Goal: Task Accomplishment & Management: Use online tool/utility

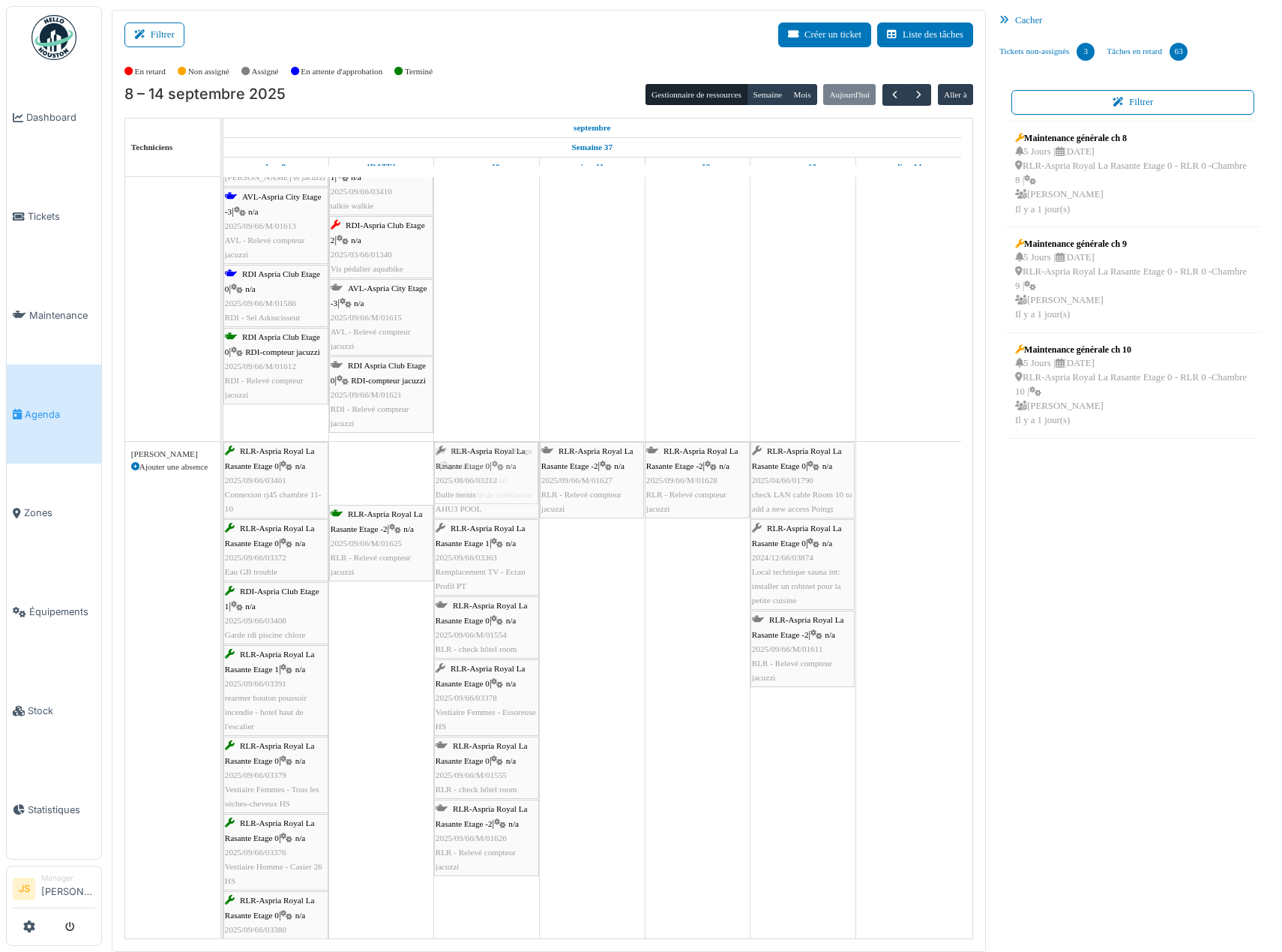
drag, startPoint x: 395, startPoint y: 475, endPoint x: 456, endPoint y: 478, distance: 61.1
click at [223, 478] on div "RLR-Aspria Royal La Rasante Etage 0 | n/a 2025/09/66/03401 Connexion rj45 chamb…" at bounding box center [223, 708] width 0 height 534
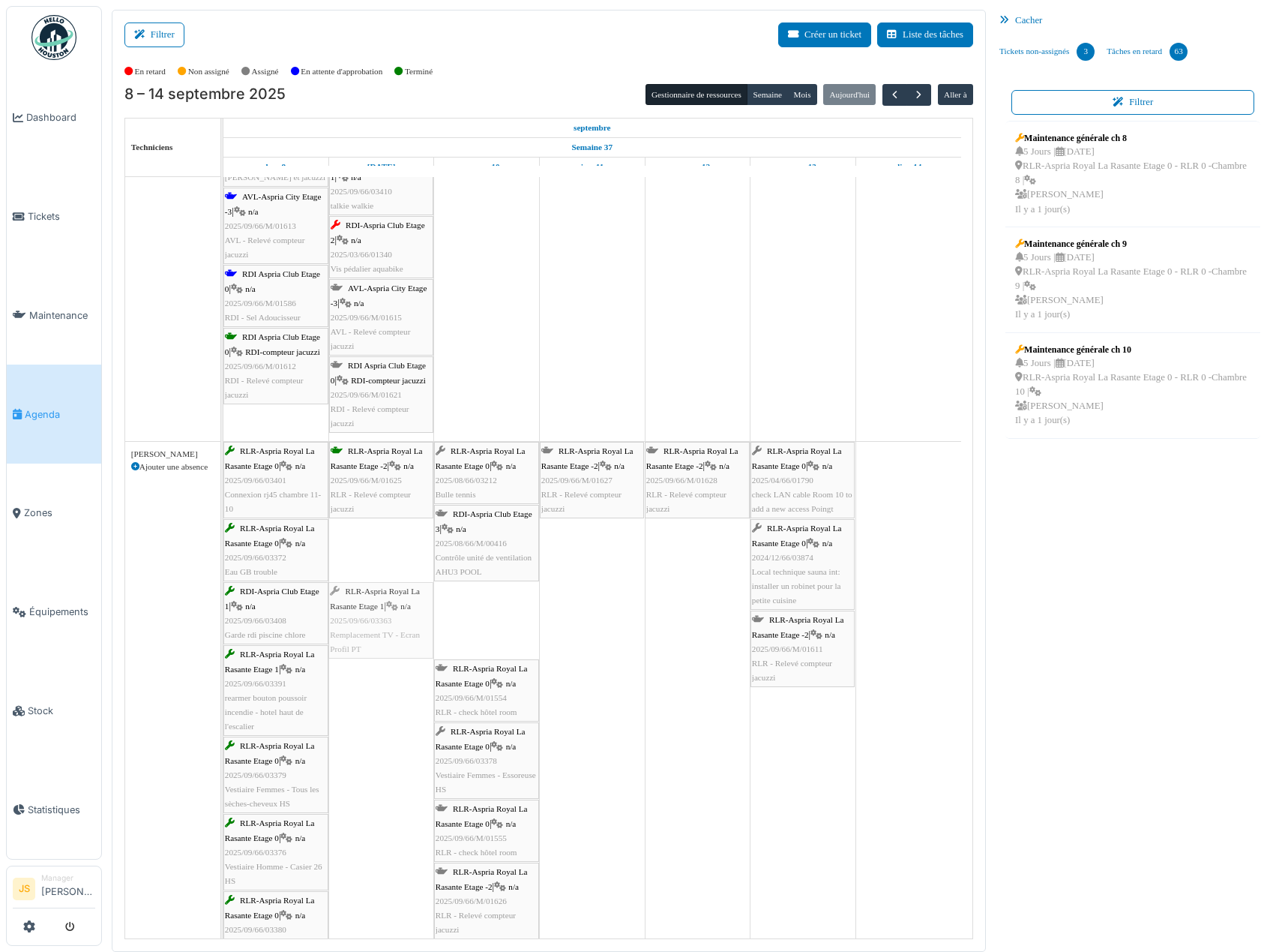
drag, startPoint x: 498, startPoint y: 627, endPoint x: 420, endPoint y: 631, distance: 78.1
click at [223, 631] on div "RLR-Aspria Royal La Rasante Etage 0 | n/a 2025/09/66/03401 Connexion rj45 chamb…" at bounding box center [223, 708] width 0 height 534
drag, startPoint x: 480, startPoint y: 625, endPoint x: 410, endPoint y: 632, distance: 70.3
click at [223, 632] on div "RLR-Aspria Royal La Rasante Etage 0 | n/a 2025/09/66/03401 Connexion rj45 chamb…" at bounding box center [223, 708] width 0 height 534
drag, startPoint x: 508, startPoint y: 634, endPoint x: 412, endPoint y: 640, distance: 96.2
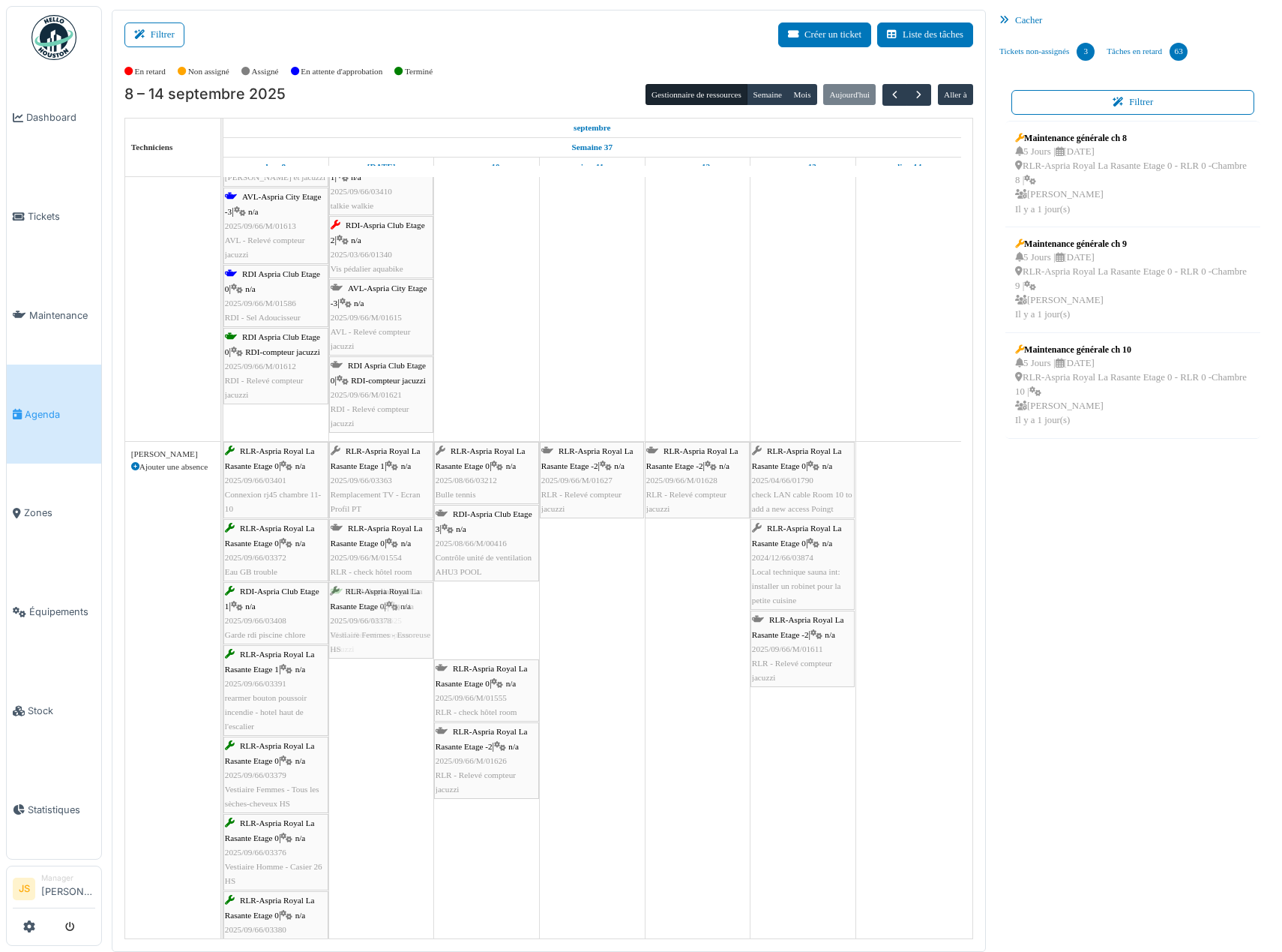
click at [223, 641] on div "RLR-Aspria Royal La Rasante Etage 0 | n/a 2025/09/66/03401 Connexion rj45 chamb…" at bounding box center [223, 708] width 0 height 534
drag, startPoint x: 503, startPoint y: 630, endPoint x: 418, endPoint y: 629, distance: 85.0
click at [223, 629] on div "RLR-Aspria Royal La Rasante Etage 0 | n/a 2025/09/66/03401 Connexion rj45 chamb…" at bounding box center [223, 708] width 0 height 534
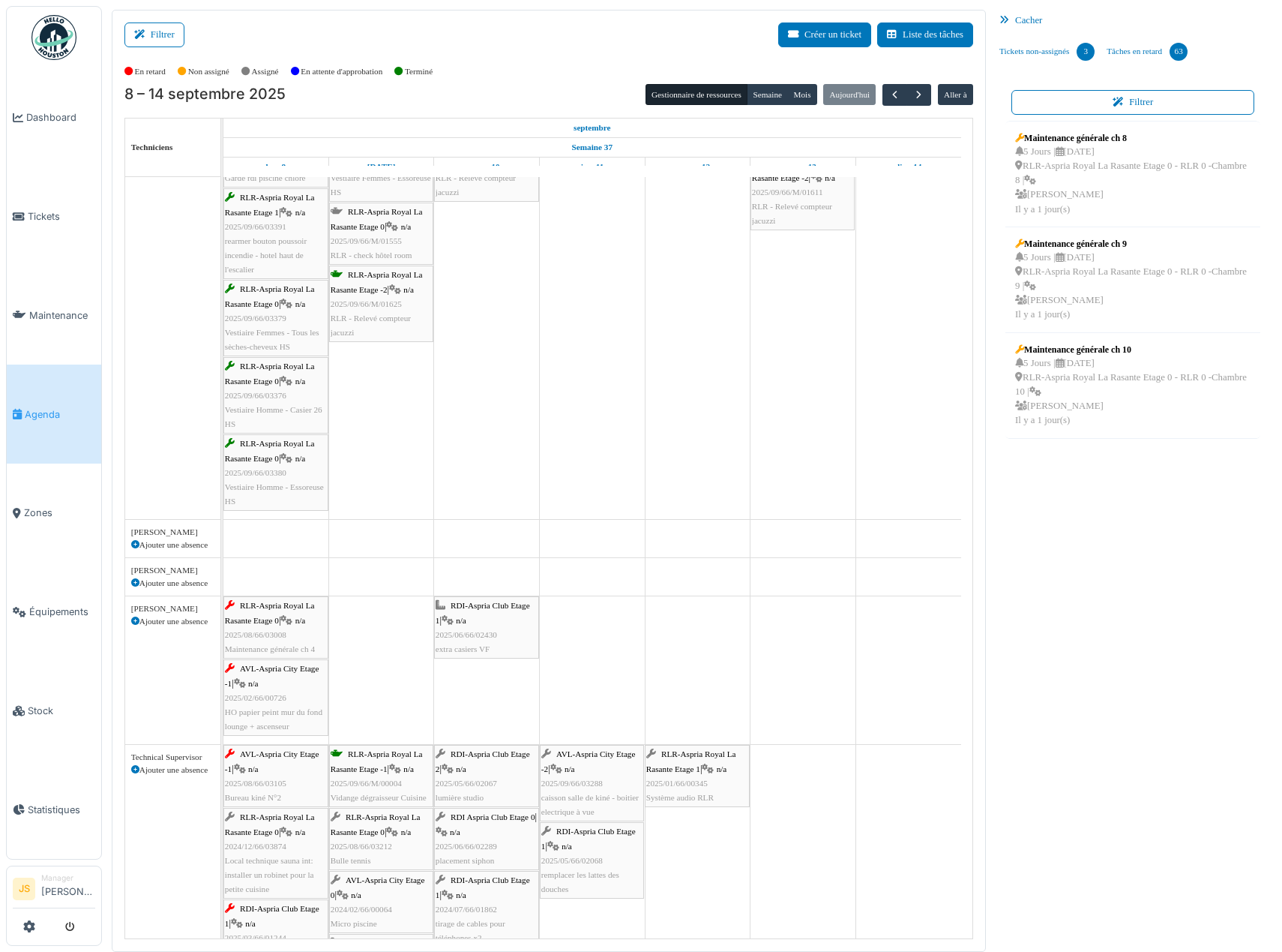
scroll to position [1349, 0]
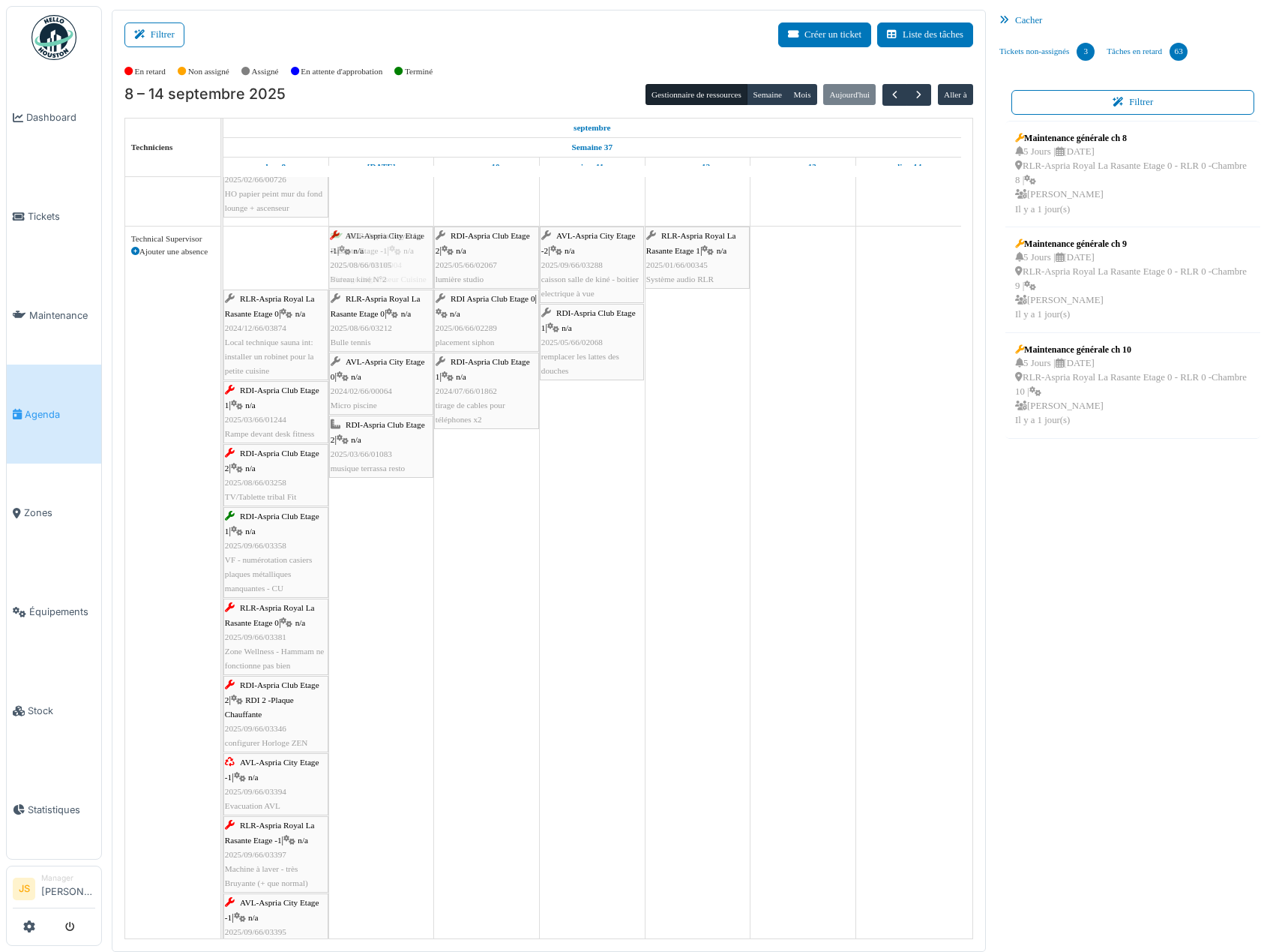
drag, startPoint x: 268, startPoint y: 261, endPoint x: 332, endPoint y: 262, distance: 64.0
click at [223, 262] on div "AVL-Aspria City Etage -1 | n/a 2025/08/66/03105 Bureau kiné N°2 RLR-Aspria Roya…" at bounding box center [223, 602] width 0 height 751
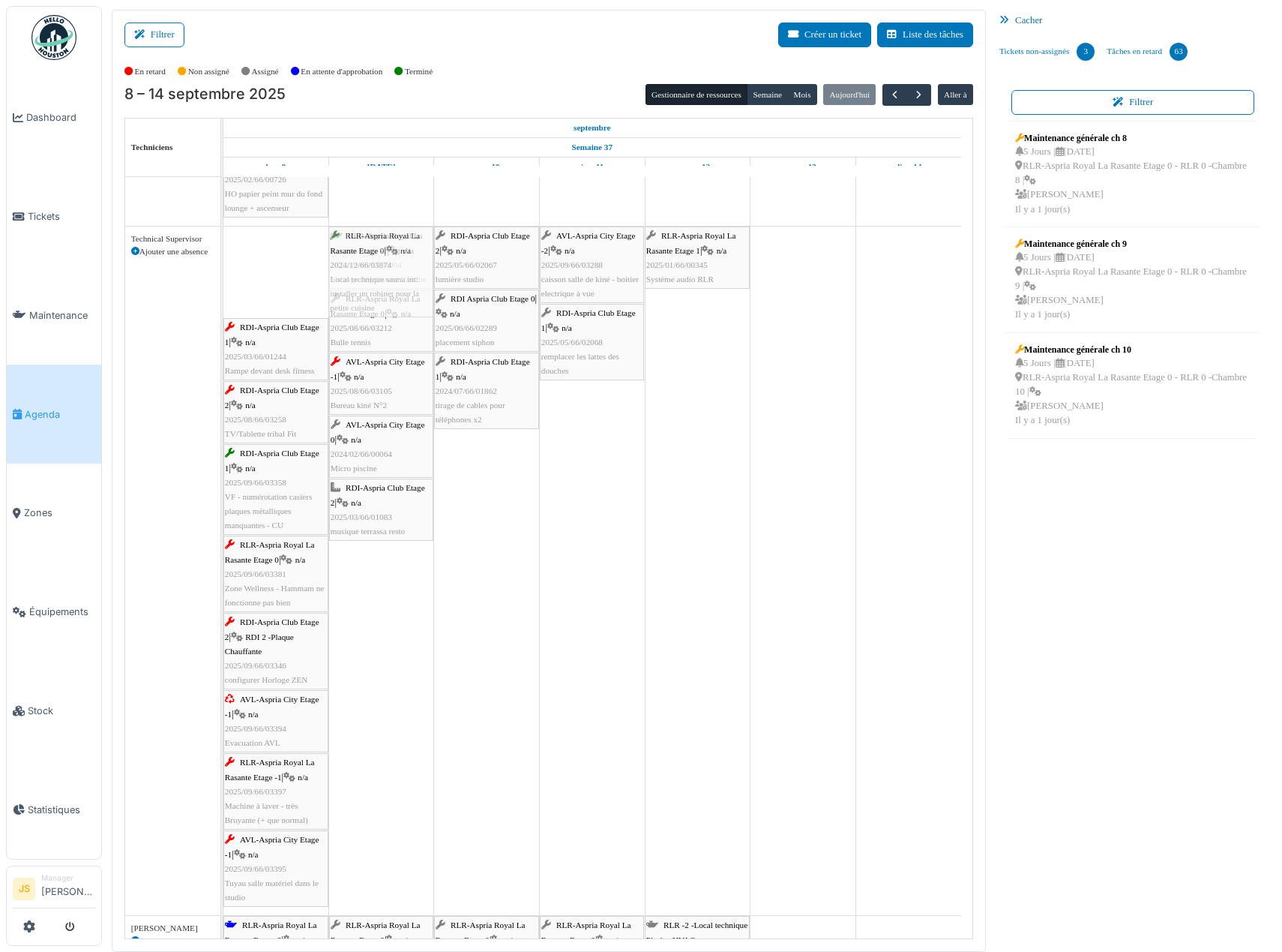
drag, startPoint x: 286, startPoint y: 279, endPoint x: 352, endPoint y: 283, distance: 66.1
click at [223, 283] on div "RLR-Aspria Royal La Rasante Etage 0 | n/a 2024/12/66/03874 Local technique saun…" at bounding box center [223, 571] width 0 height 689
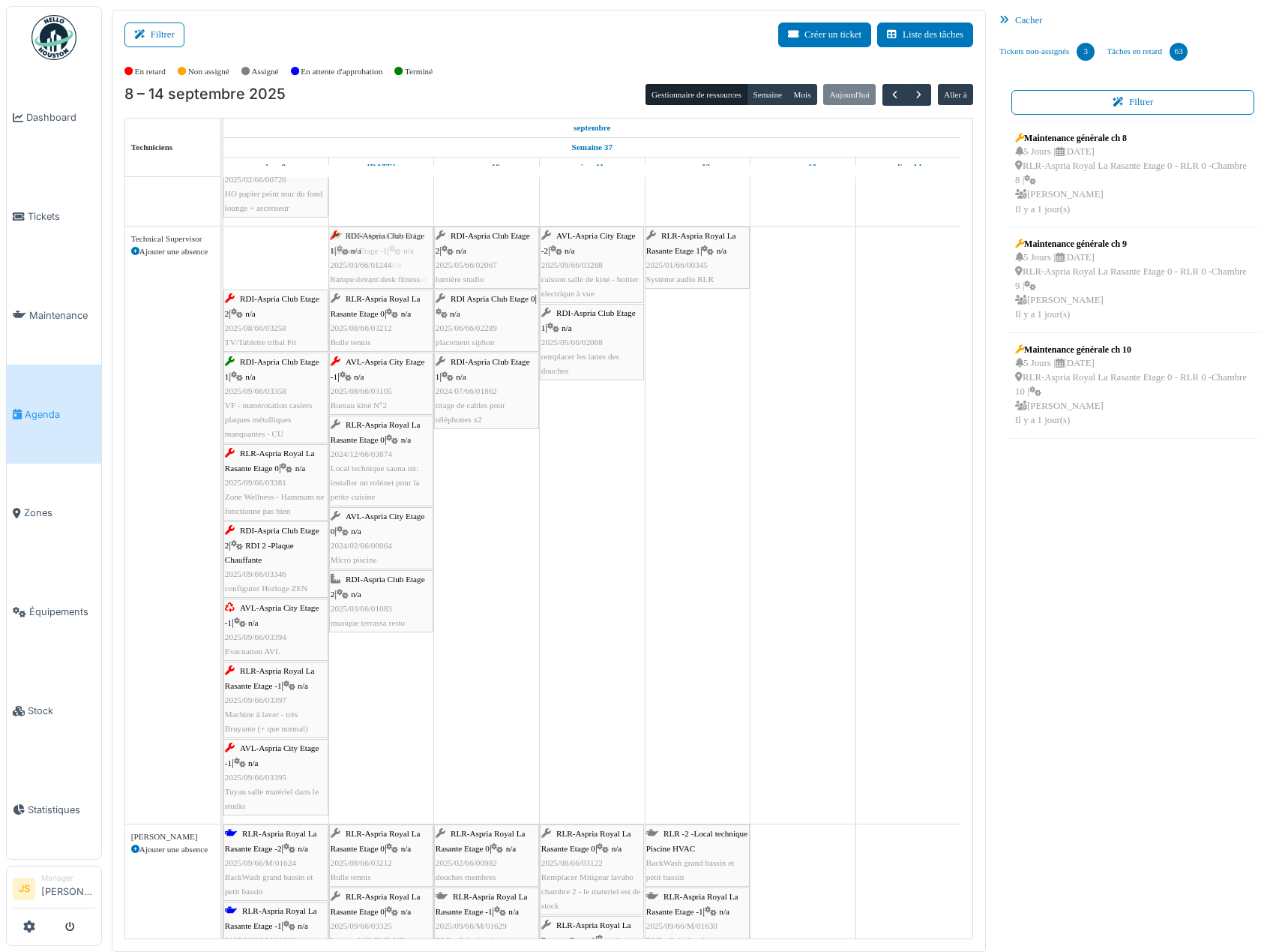
drag, startPoint x: 276, startPoint y: 285, endPoint x: 307, endPoint y: 280, distance: 31.4
click at [223, 281] on div "RDI-Aspria Club Etage 1 | n/a 2025/03/66/01244 Rampe devant desk fitness RLR-As…" at bounding box center [223, 525] width 0 height 596
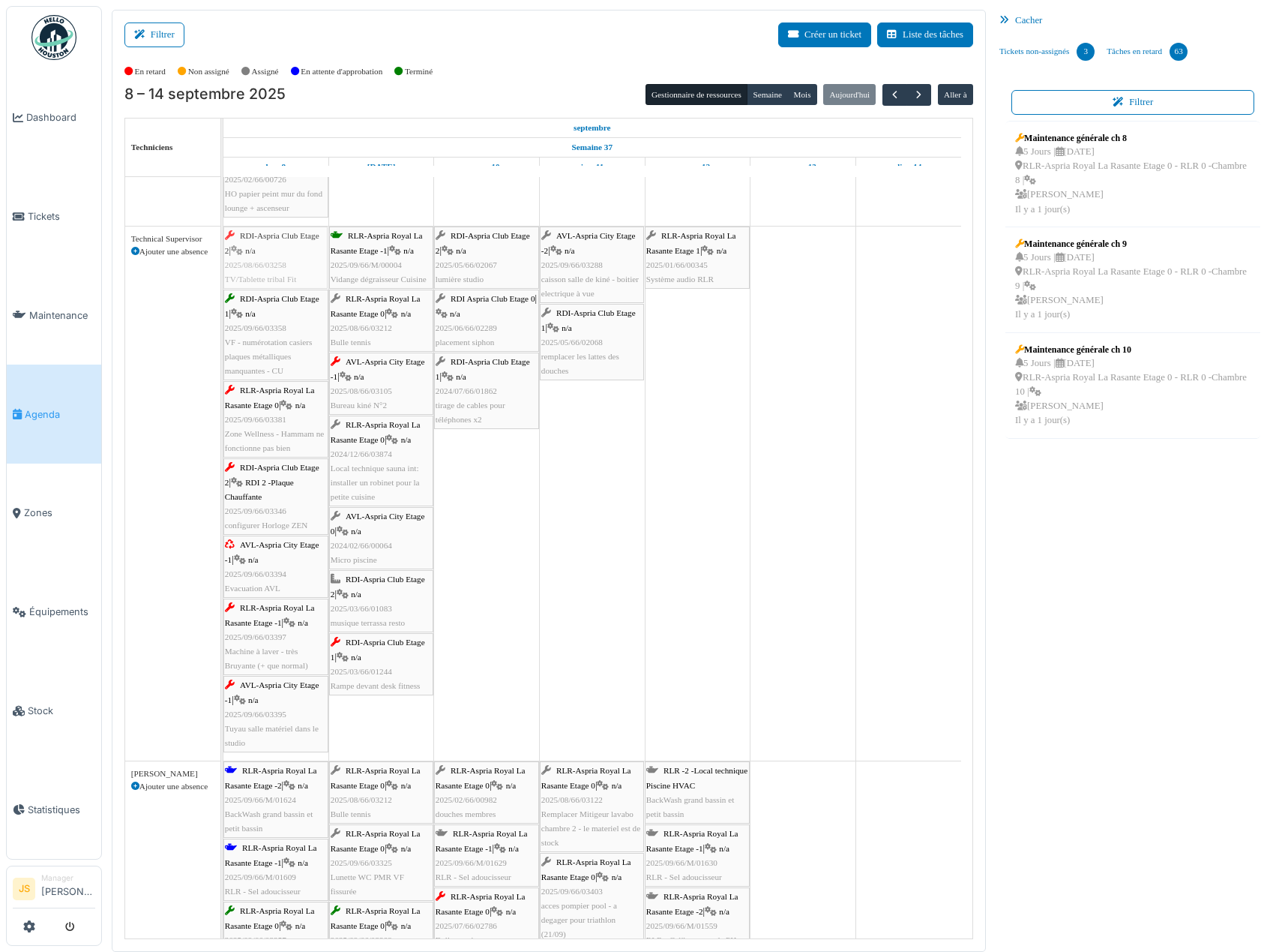
drag, startPoint x: 283, startPoint y: 267, endPoint x: 359, endPoint y: 266, distance: 76.0
click at [223, 266] on div "RDI-Aspria Club Etage 2 | n/a 2025/08/66/03258 TV/Tablette tribal Fit RLR-Aspri…" at bounding box center [223, 493] width 0 height 534
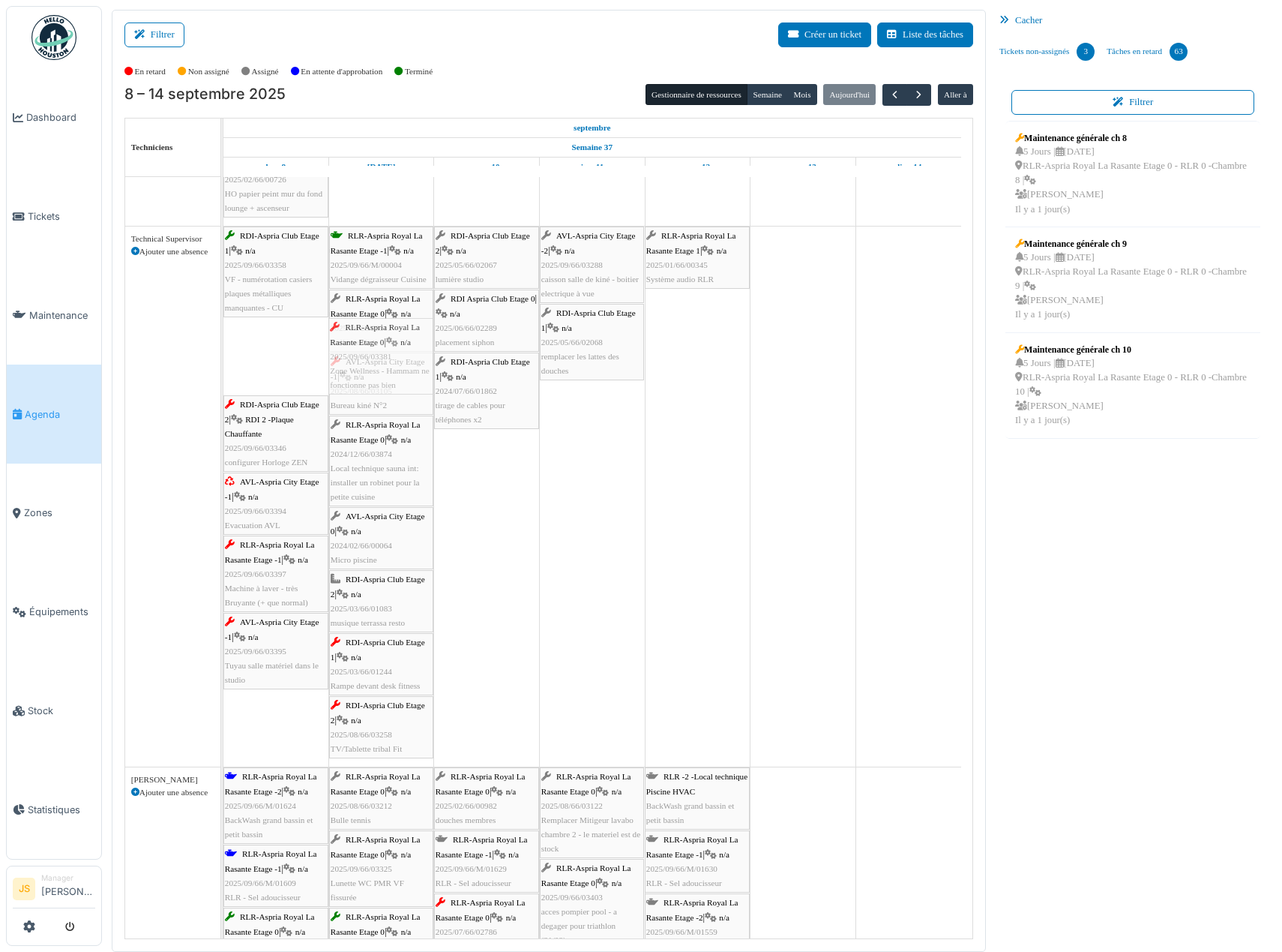
drag, startPoint x: 269, startPoint y: 339, endPoint x: 344, endPoint y: 333, distance: 75.2
click at [223, 335] on div "RDI-Aspria Club Etage 1 | n/a 2025/09/66/03358 VF - numérotation casiers plaque…" at bounding box center [223, 497] width 0 height 540
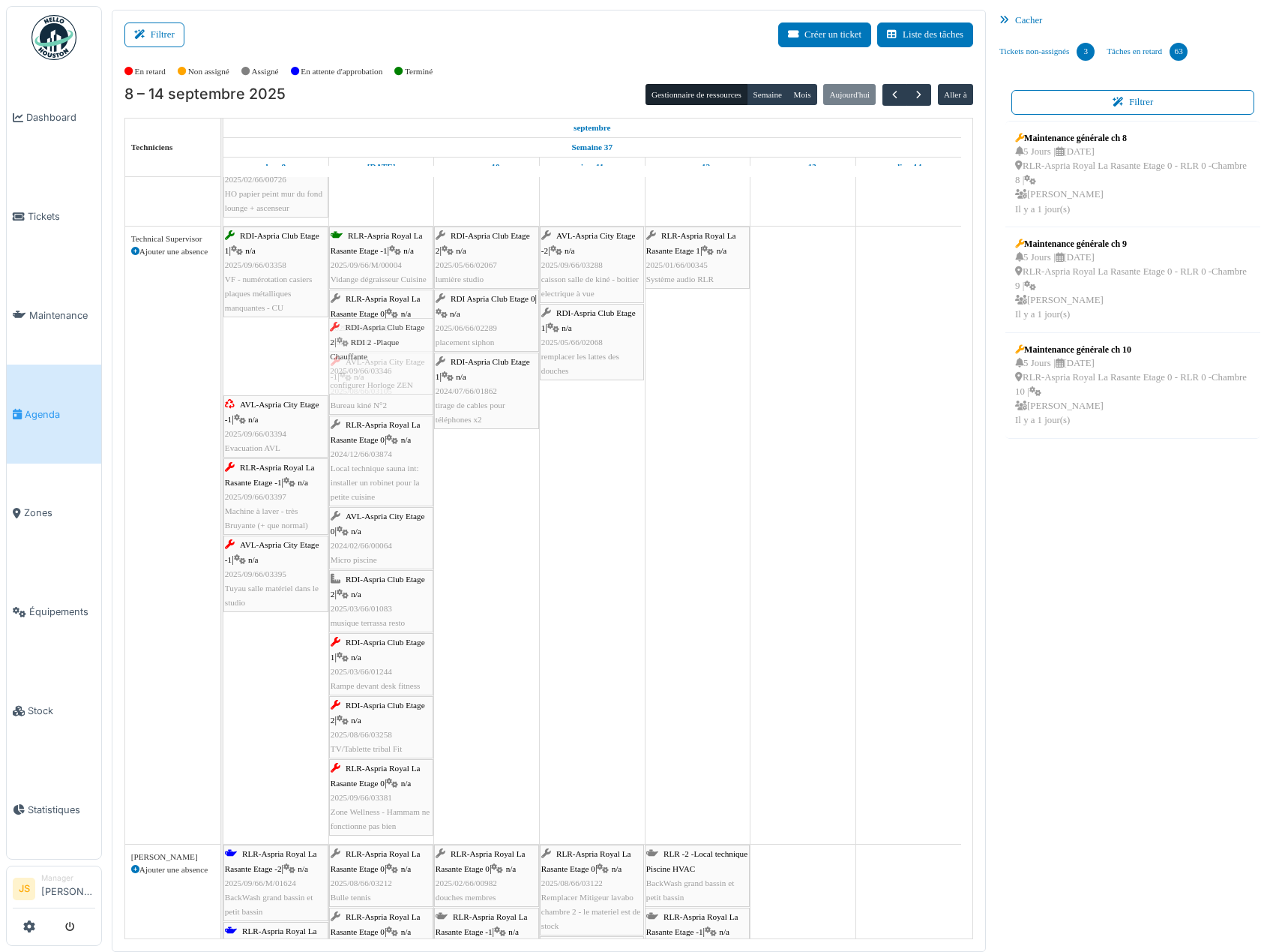
drag, startPoint x: 291, startPoint y: 350, endPoint x: 369, endPoint y: 346, distance: 78.1
click at [223, 346] on div "RDI-Aspria Club Etage 1 | n/a 2025/09/66/03358 VF - numérotation casiers plaque…" at bounding box center [223, 535] width 0 height 617
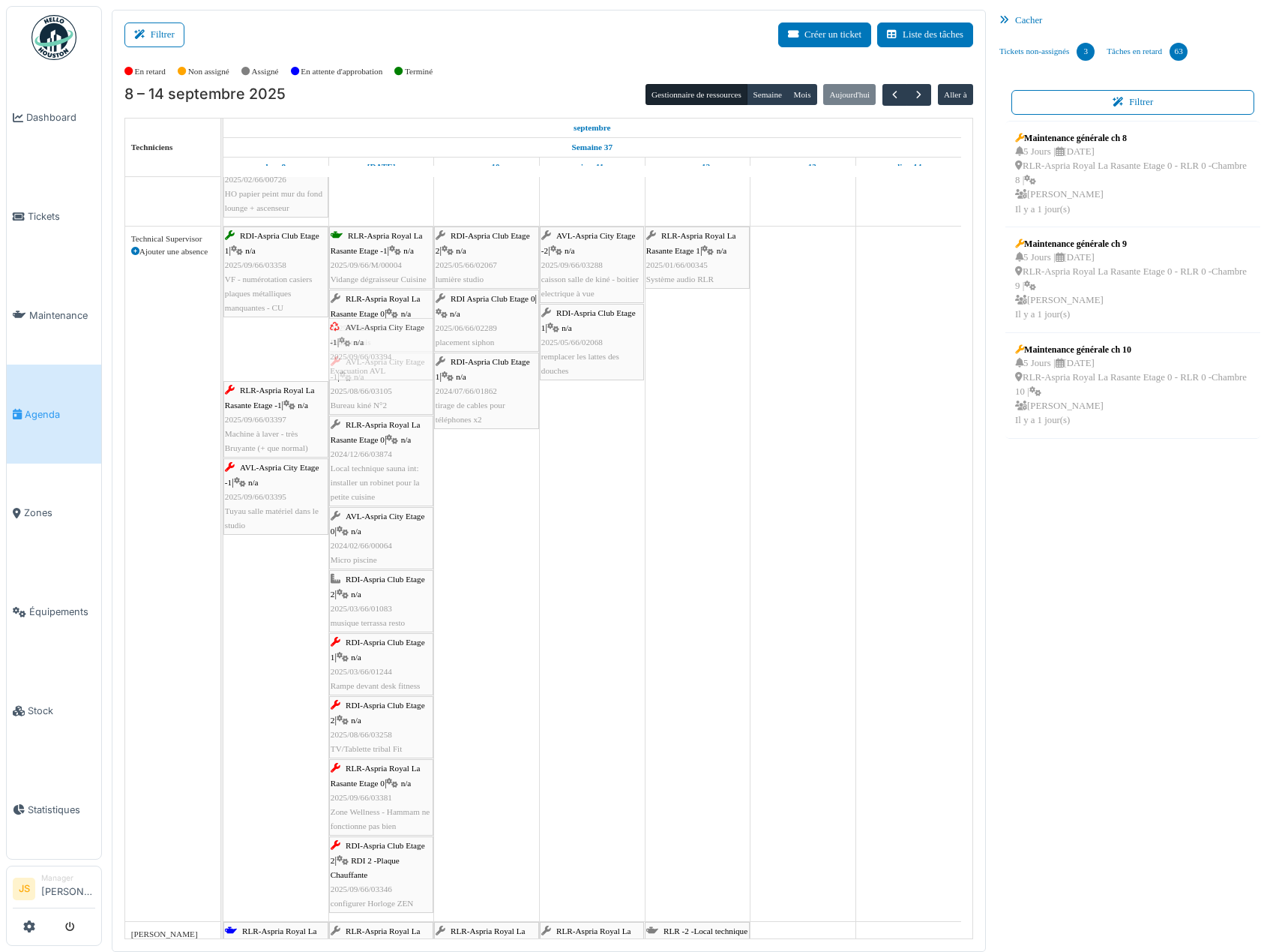
drag, startPoint x: 296, startPoint y: 359, endPoint x: 350, endPoint y: 367, distance: 54.6
click at [223, 367] on div "RDI-Aspria Club Etage 1 | n/a 2025/09/66/03358 VF - numérotation casiers plaque…" at bounding box center [223, 573] width 0 height 695
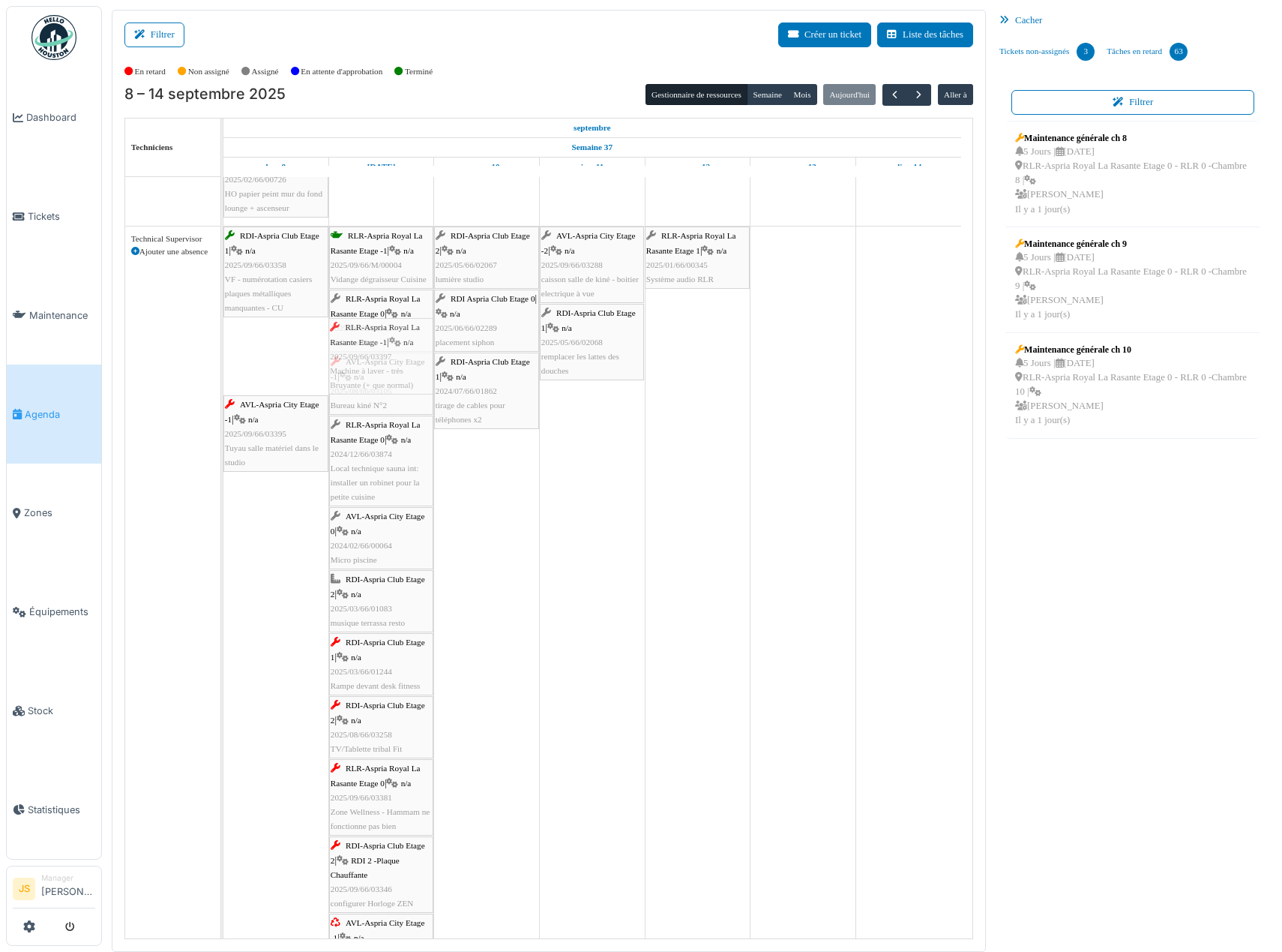
drag, startPoint x: 297, startPoint y: 366, endPoint x: 372, endPoint y: 363, distance: 75.1
click at [223, 364] on div "RDI-Aspria Club Etage 1 | n/a 2025/09/66/03358 VF - numérotation casiers plaque…" at bounding box center [223, 605] width 0 height 757
drag, startPoint x: 286, startPoint y: 359, endPoint x: 342, endPoint y: 358, distance: 56.0
click at [223, 356] on div "RDI-Aspria Club Etage 1 | n/a 2025/09/66/03358 VF - numérotation casiers plaque…" at bounding box center [223, 643] width 0 height 835
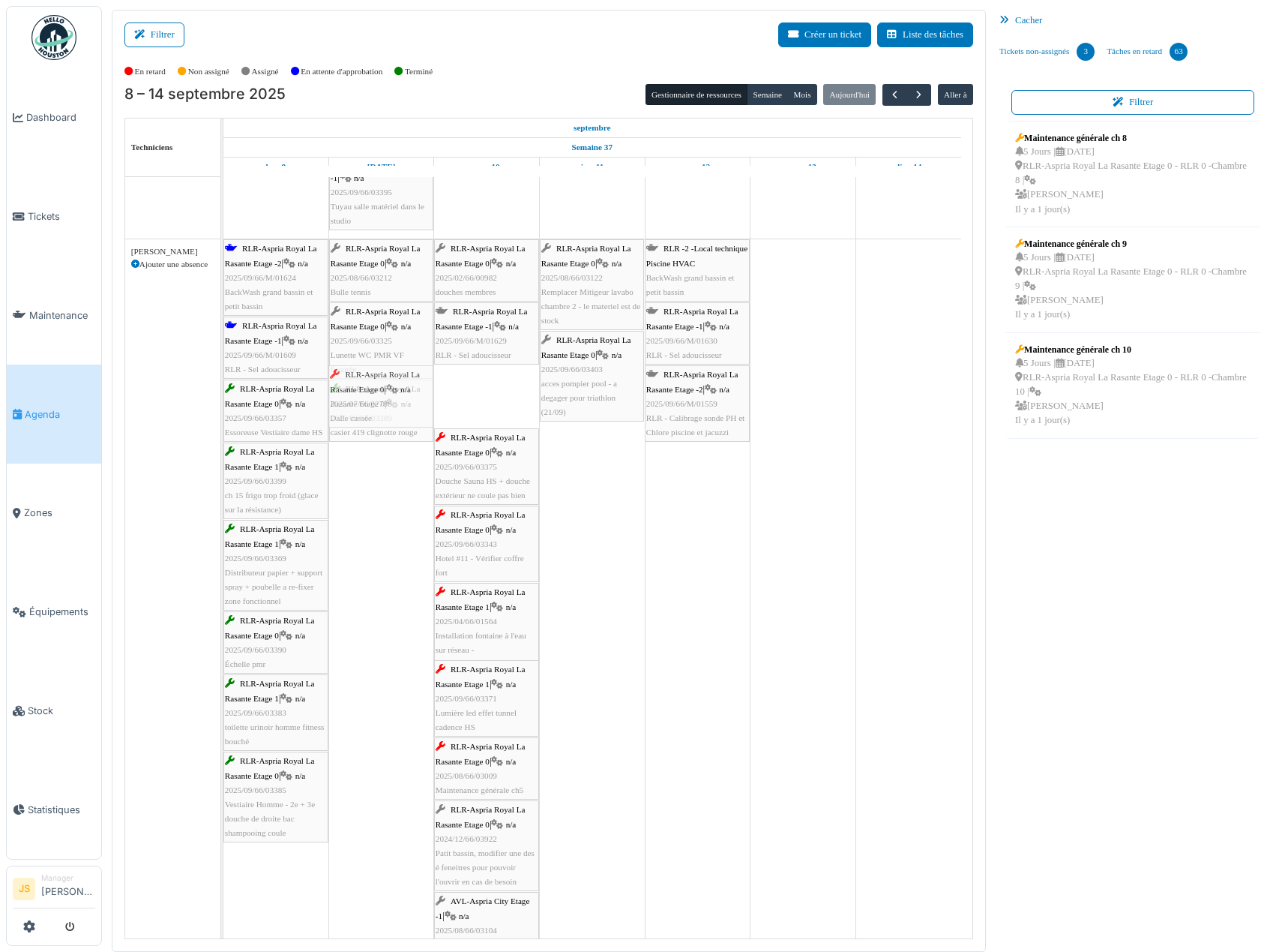
drag, startPoint x: 500, startPoint y: 401, endPoint x: 413, endPoint y: 403, distance: 87.0
click at [223, 403] on div "RLR-Aspria Royal La Rasante Etage -2 | n/a 2025/09/66/M/01624 BackWash grand ba…" at bounding box center [223, 786] width 0 height 1095
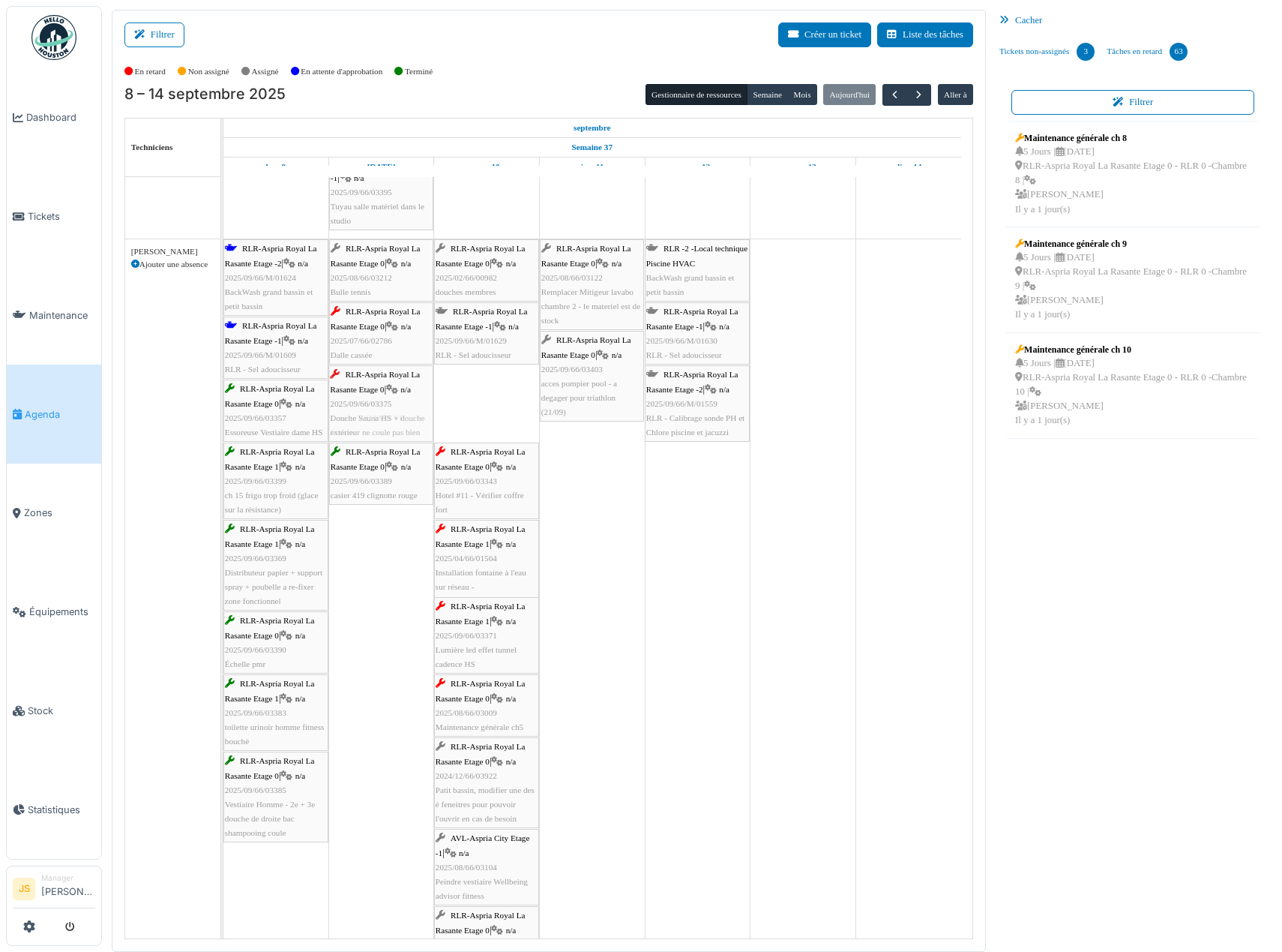
drag, startPoint x: 506, startPoint y: 413, endPoint x: 433, endPoint y: 412, distance: 73.0
click at [223, 414] on div "RLR-Aspria Royal La Rasante Etage -2 | n/a 2025/09/66/M/01624 BackWash grand ba…" at bounding box center [223, 755] width 0 height 1031
drag, startPoint x: 503, startPoint y: 408, endPoint x: 412, endPoint y: 413, distance: 91.1
click at [223, 413] on div "RLR-Aspria Royal La Rasante Etage -2 | n/a 2025/09/66/M/01624 BackWash grand ba…" at bounding box center [223, 716] width 0 height 955
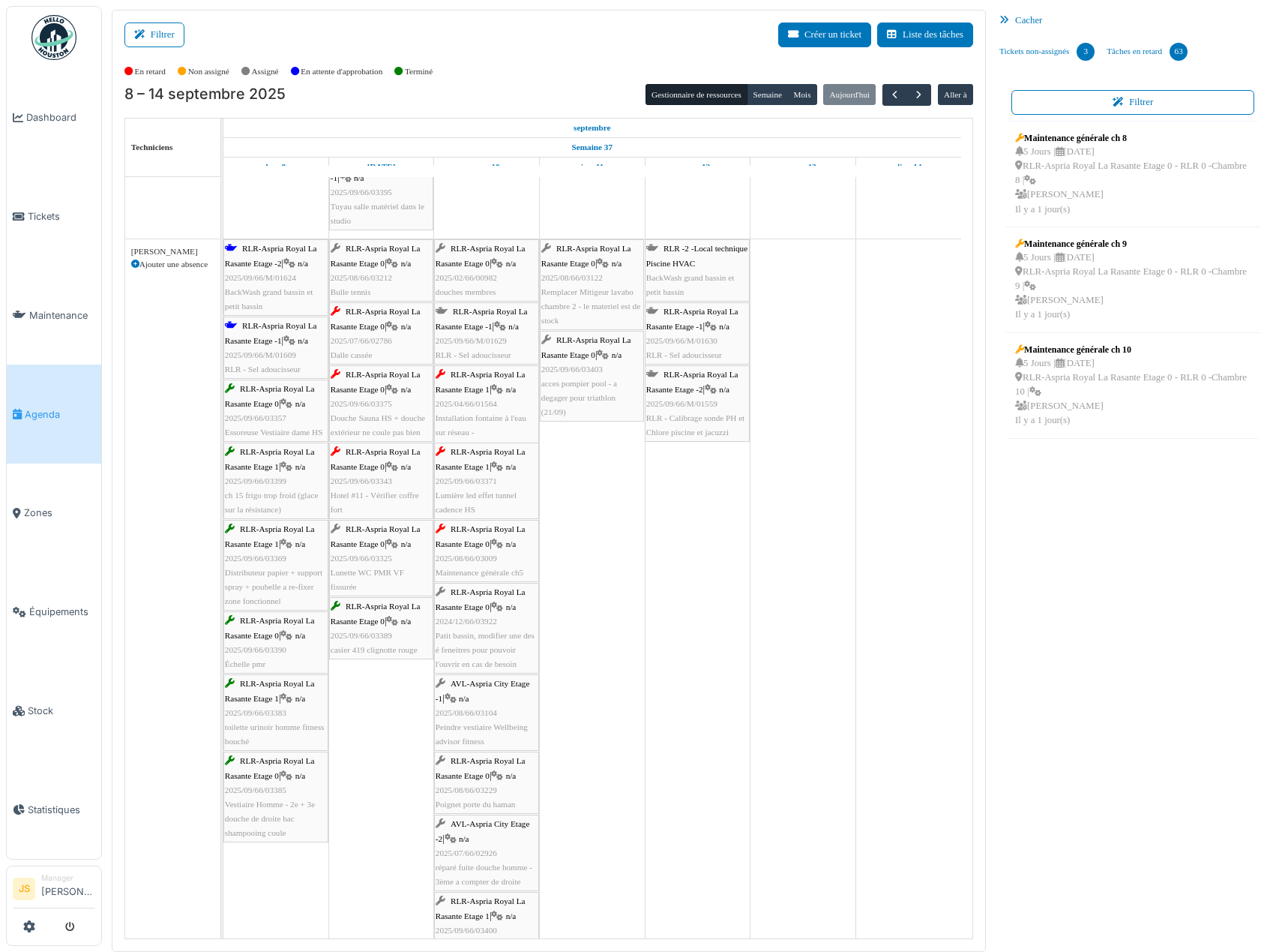
click at [472, 495] on span "Lumière led effet tunnel cadence HS" at bounding box center [476, 502] width 81 height 23
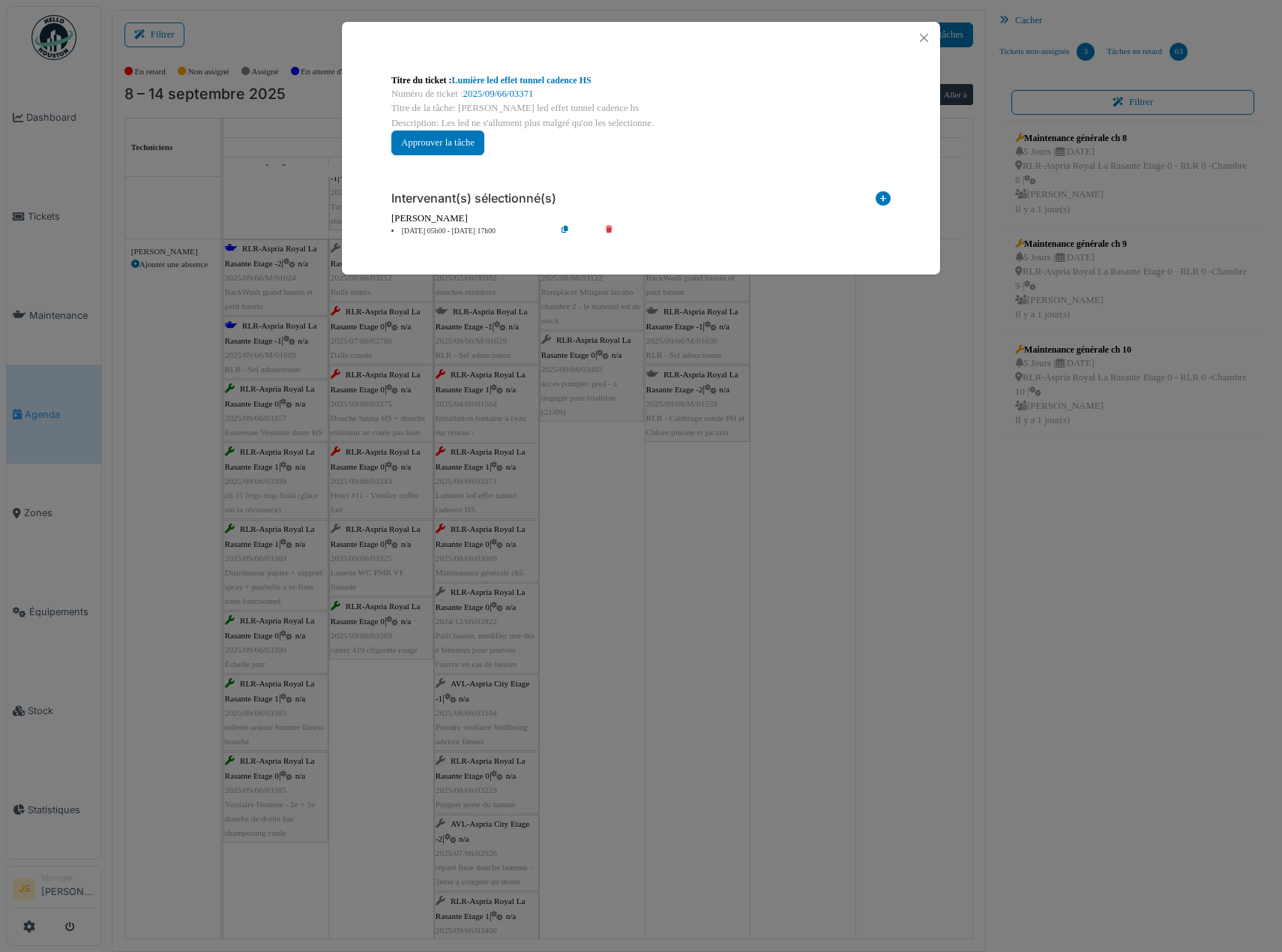
click at [609, 229] on icon at bounding box center [620, 231] width 43 height 11
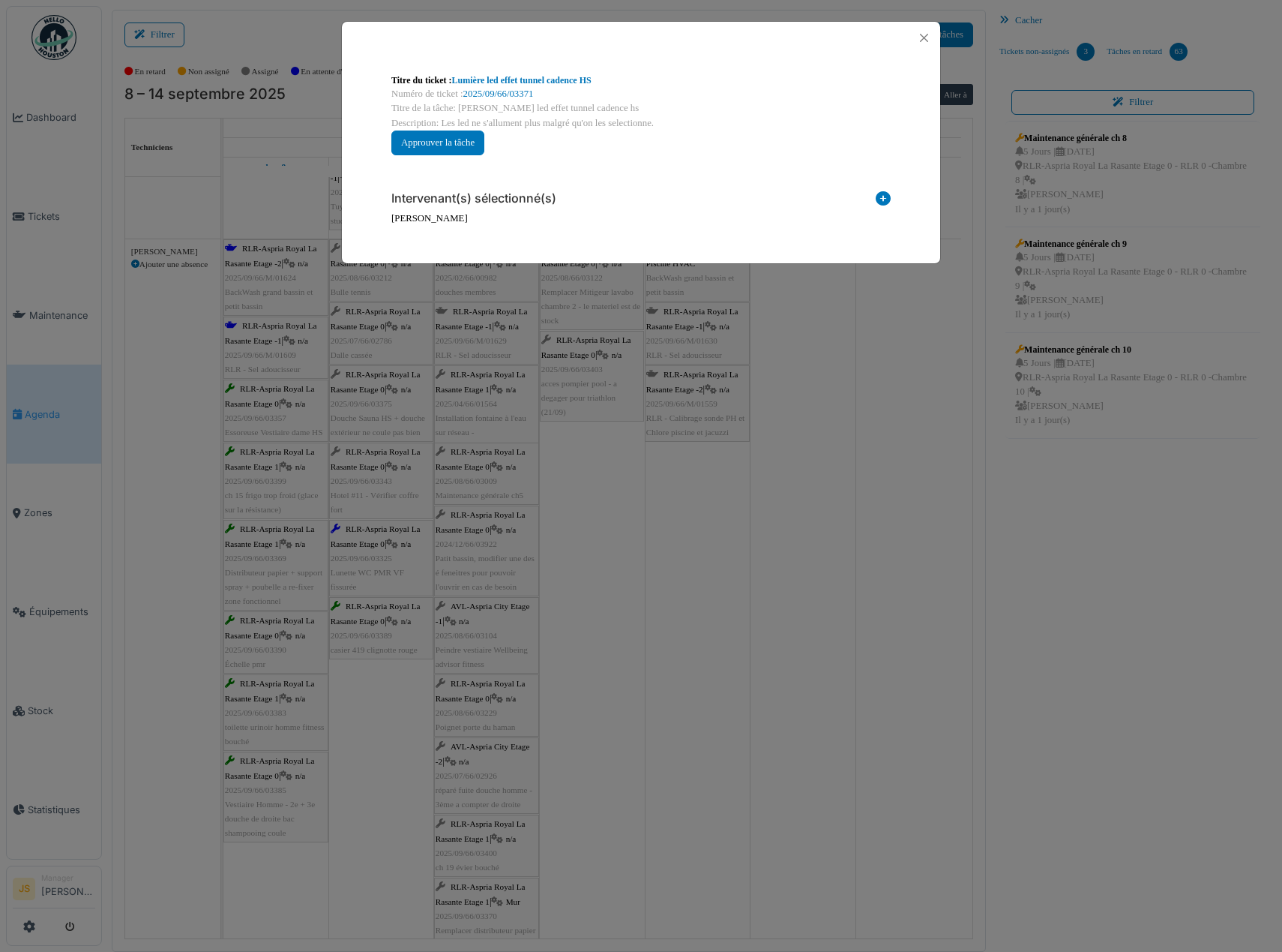
click at [888, 197] on icon at bounding box center [884, 202] width 15 height 21
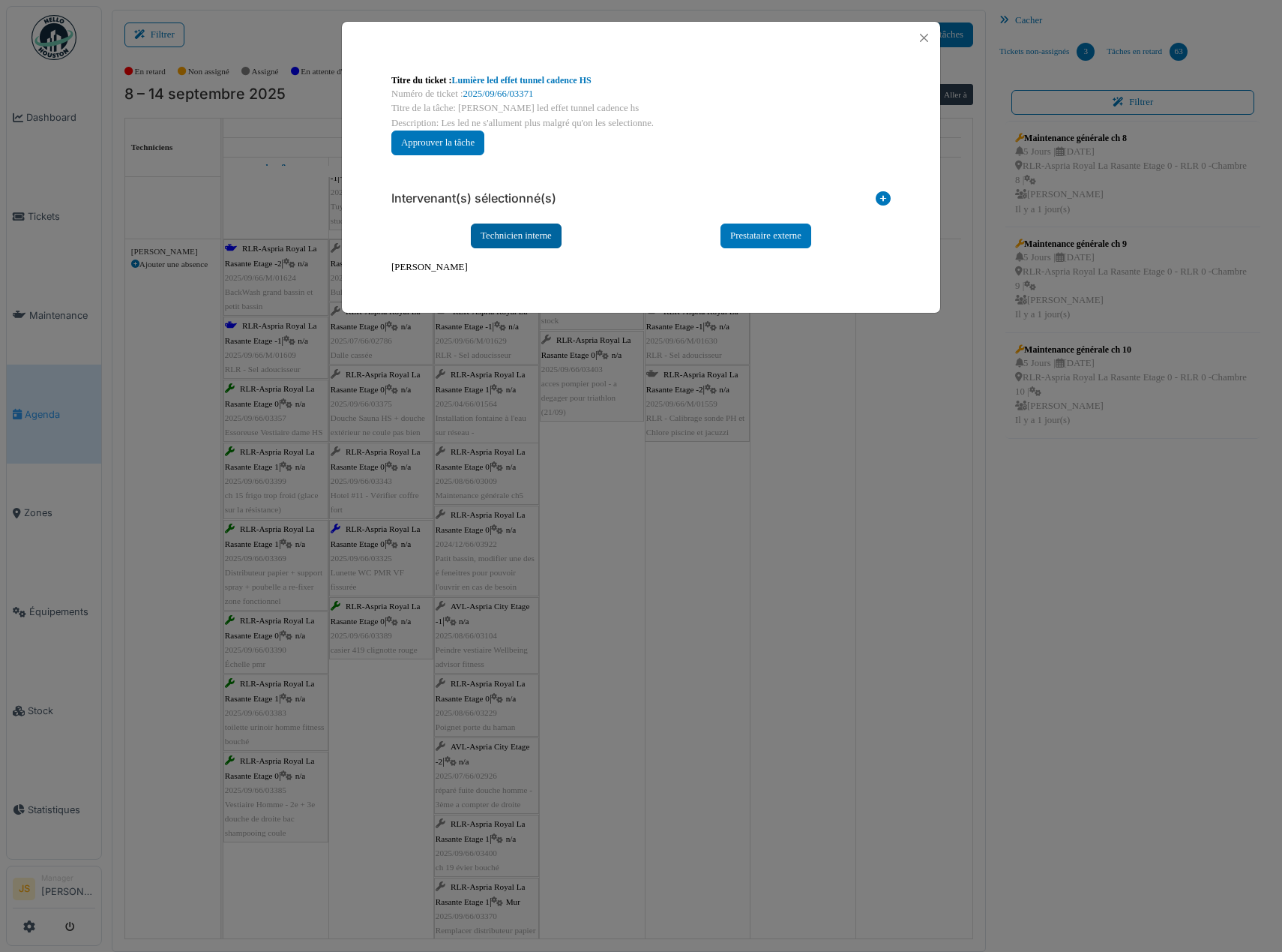
click at [526, 232] on div "Technicien interne" at bounding box center [516, 235] width 91 height 25
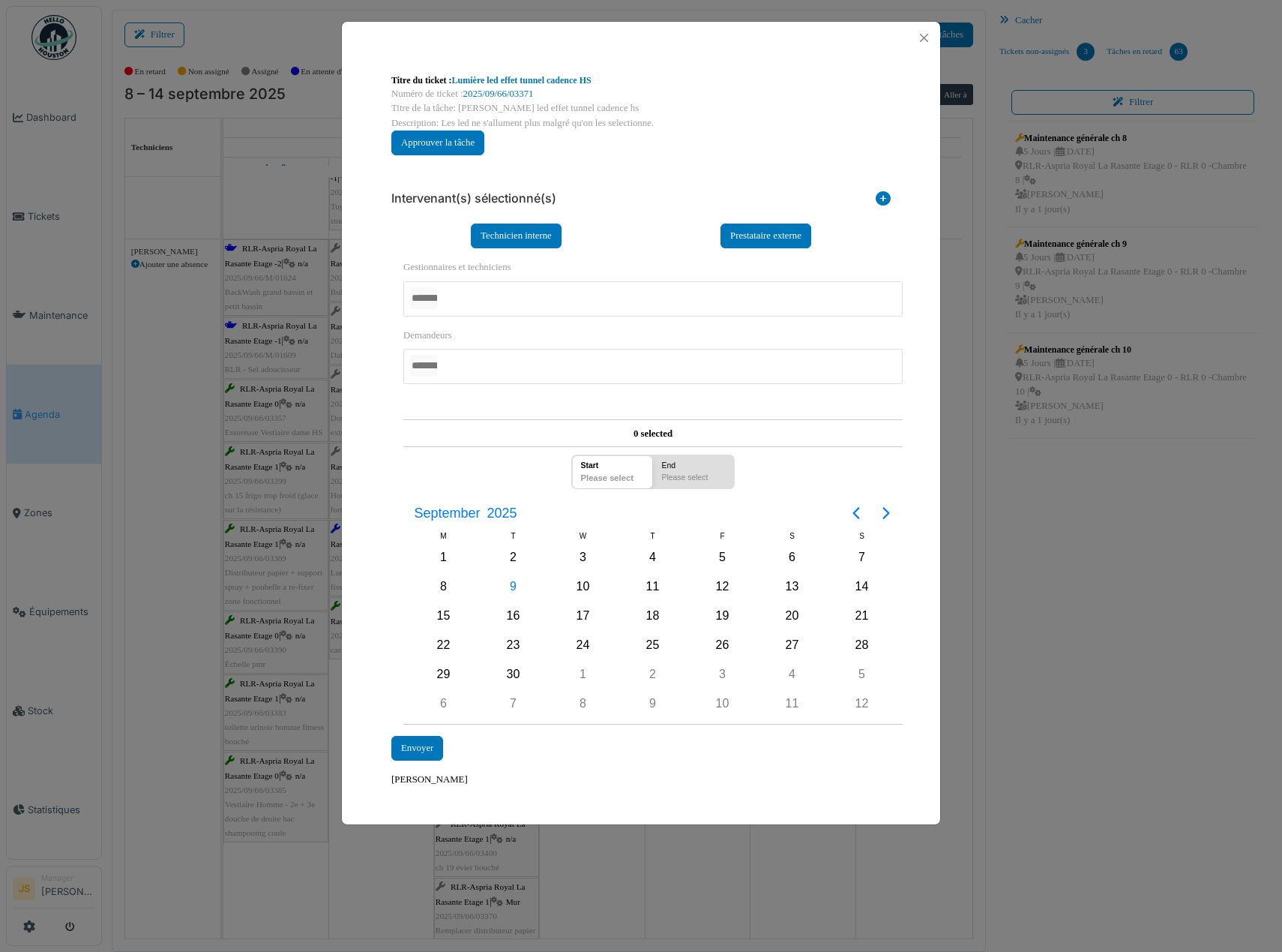
click at [475, 303] on div at bounding box center [653, 298] width 499 height 35
click at [382, 353] on div "**********" at bounding box center [641, 484] width 523 height 632
click at [513, 593] on div "9" at bounding box center [514, 587] width 22 height 22
click at [515, 588] on div "9" at bounding box center [514, 587] width 22 height 22
click at [409, 755] on div "Envoyer" at bounding box center [417, 749] width 52 height 25
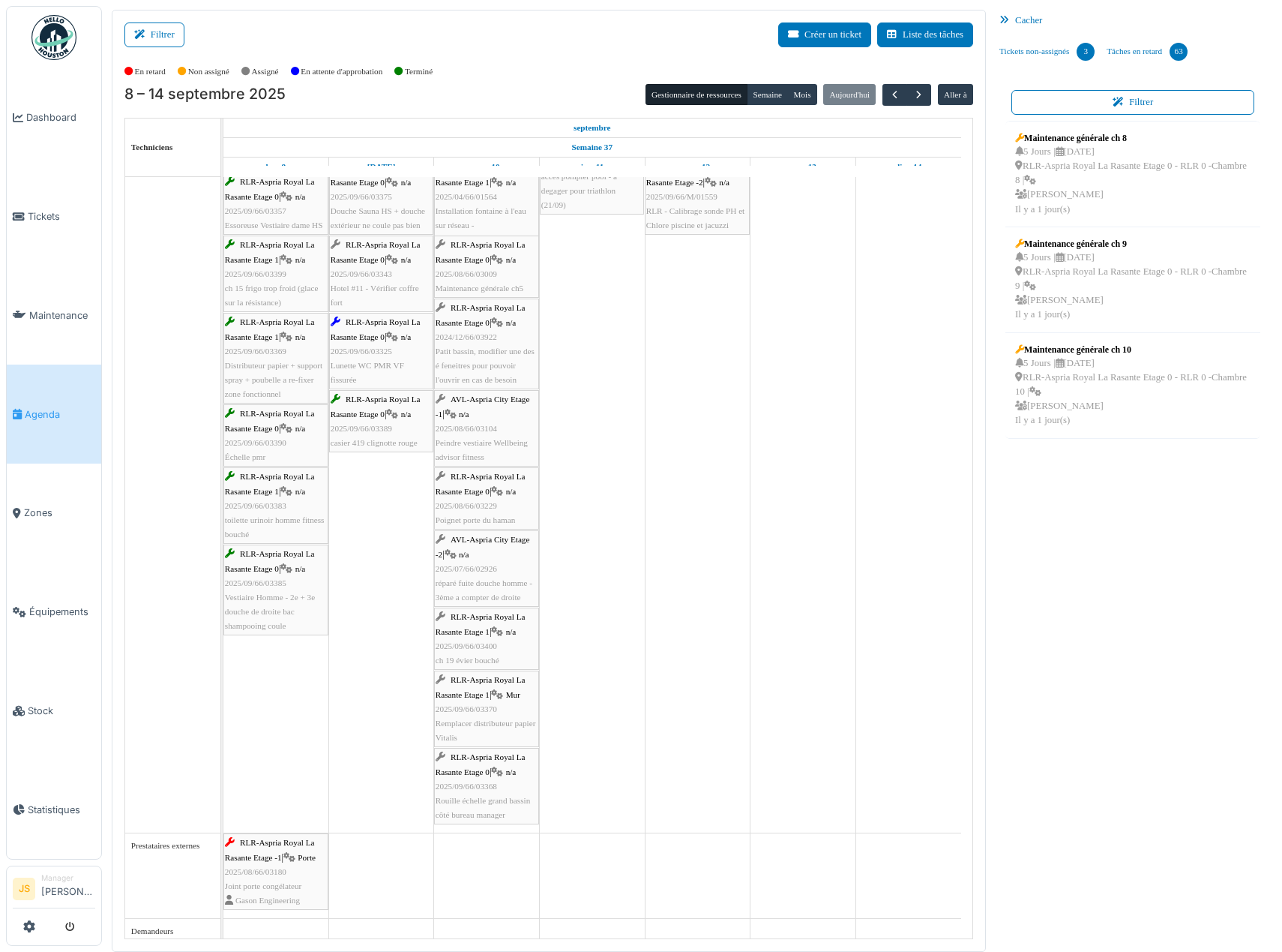
scroll to position [2912, 0]
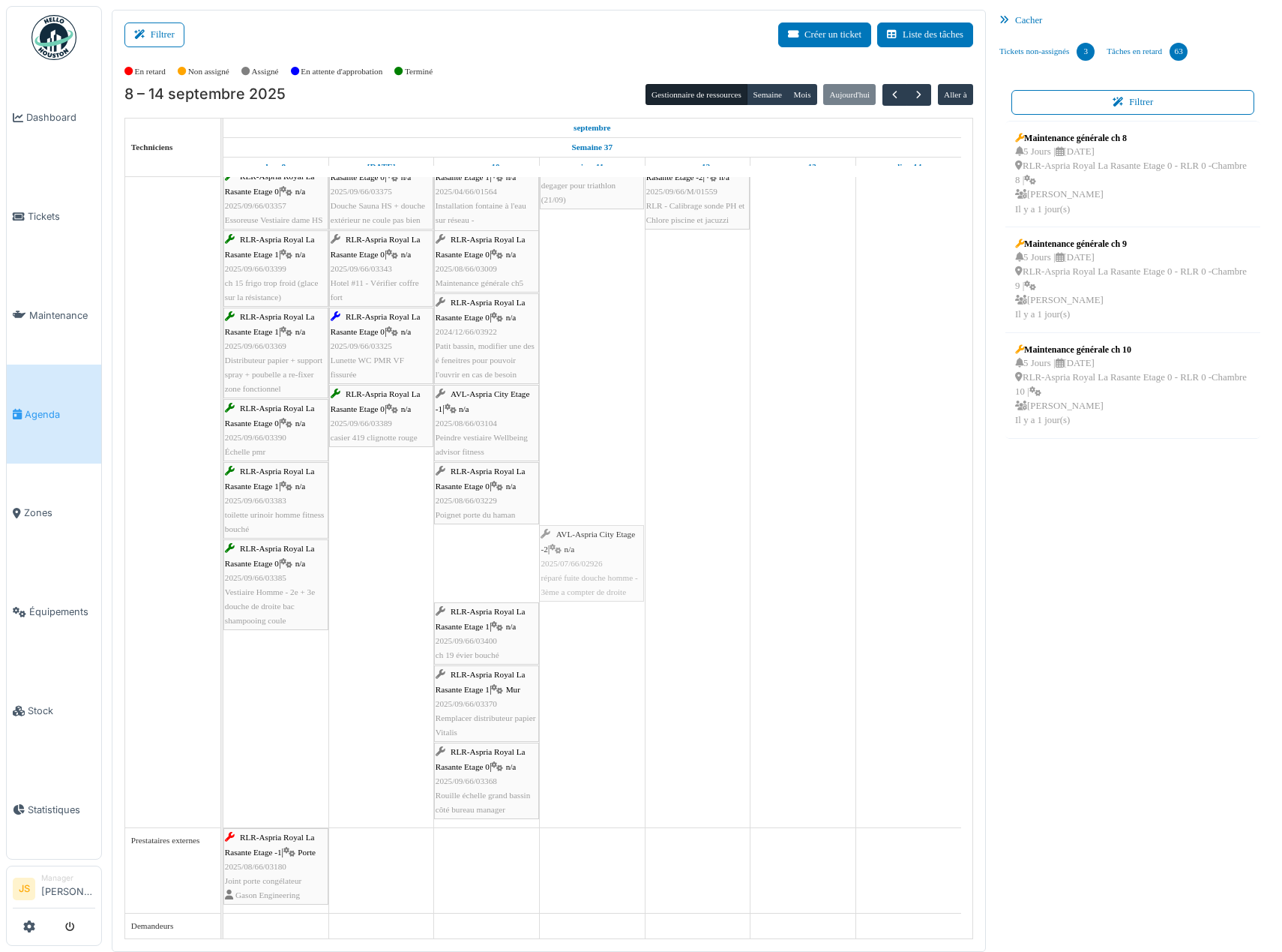
drag, startPoint x: 496, startPoint y: 573, endPoint x: 567, endPoint y: 573, distance: 71.0
click at [223, 572] on div "RLR-Aspria Royal La Rasante Etage -2 | n/a 2025/09/66/M/01624 BackWash grand ba…" at bounding box center [223, 427] width 0 height 800
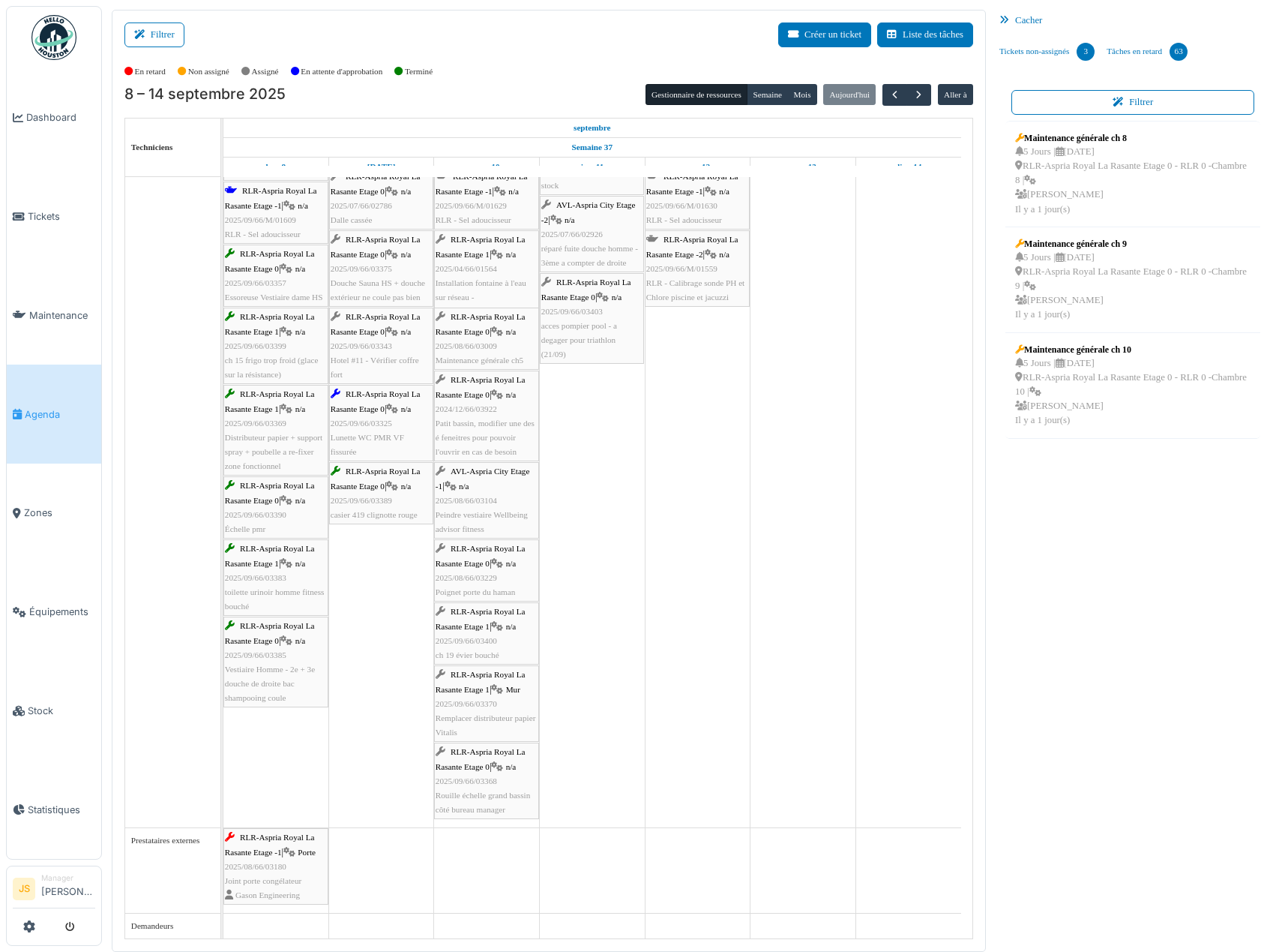
scroll to position [2835, 0]
drag, startPoint x: 476, startPoint y: 776, endPoint x: 415, endPoint y: 778, distance: 61.0
click at [223, 778] on div "RLR-Aspria Royal La Rasante Etage -2 | n/a 2025/09/66/M/01624 BackWash grand ba…" at bounding box center [223, 466] width 0 height 723
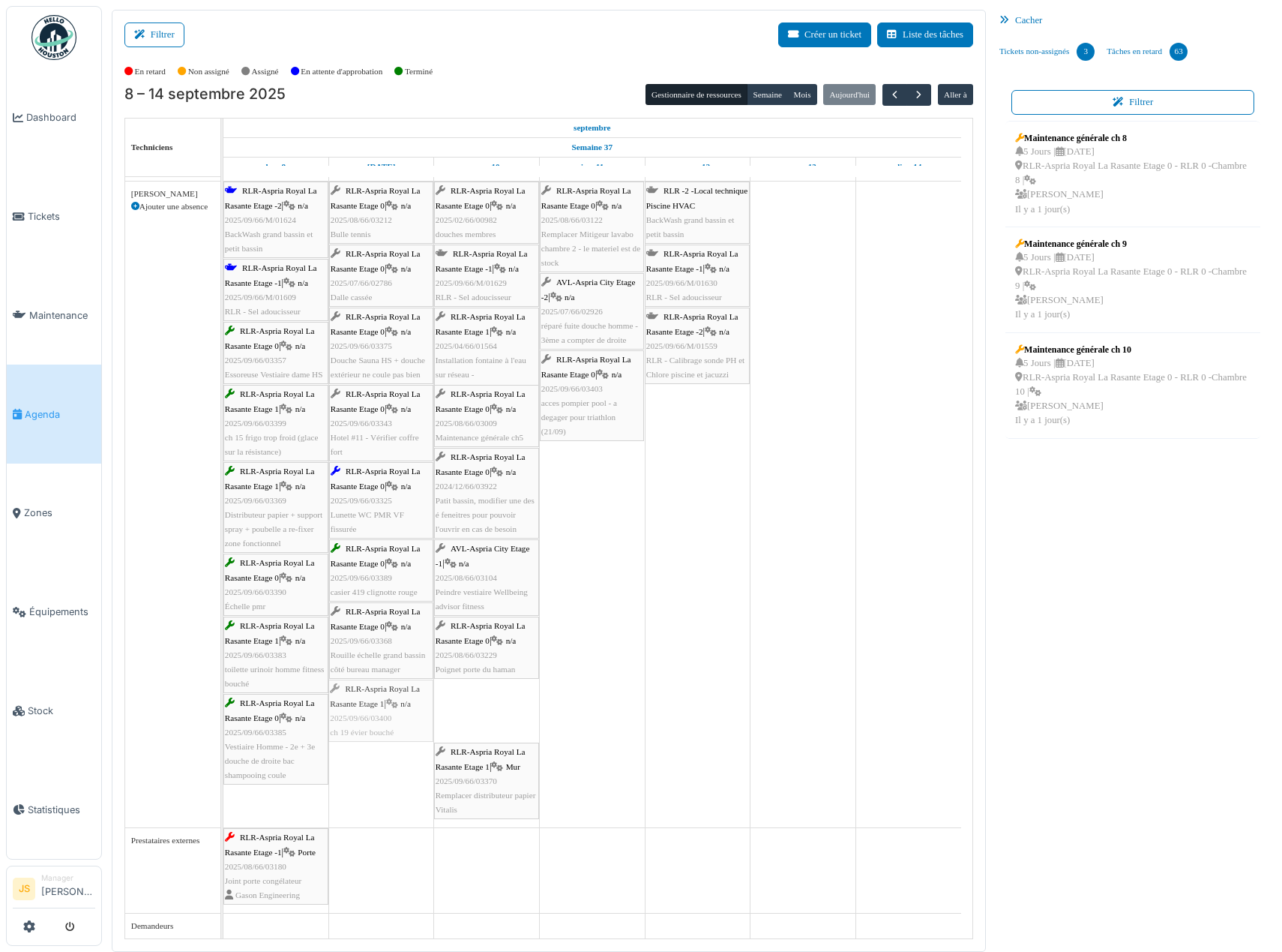
drag, startPoint x: 505, startPoint y: 713, endPoint x: 425, endPoint y: 714, distance: 80.0
click at [223, 714] on div "RLR-Aspria Royal La Rasante Etage -2 | n/a 2025/09/66/M/01624 BackWash grand ba…" at bounding box center [223, 503] width 0 height 645
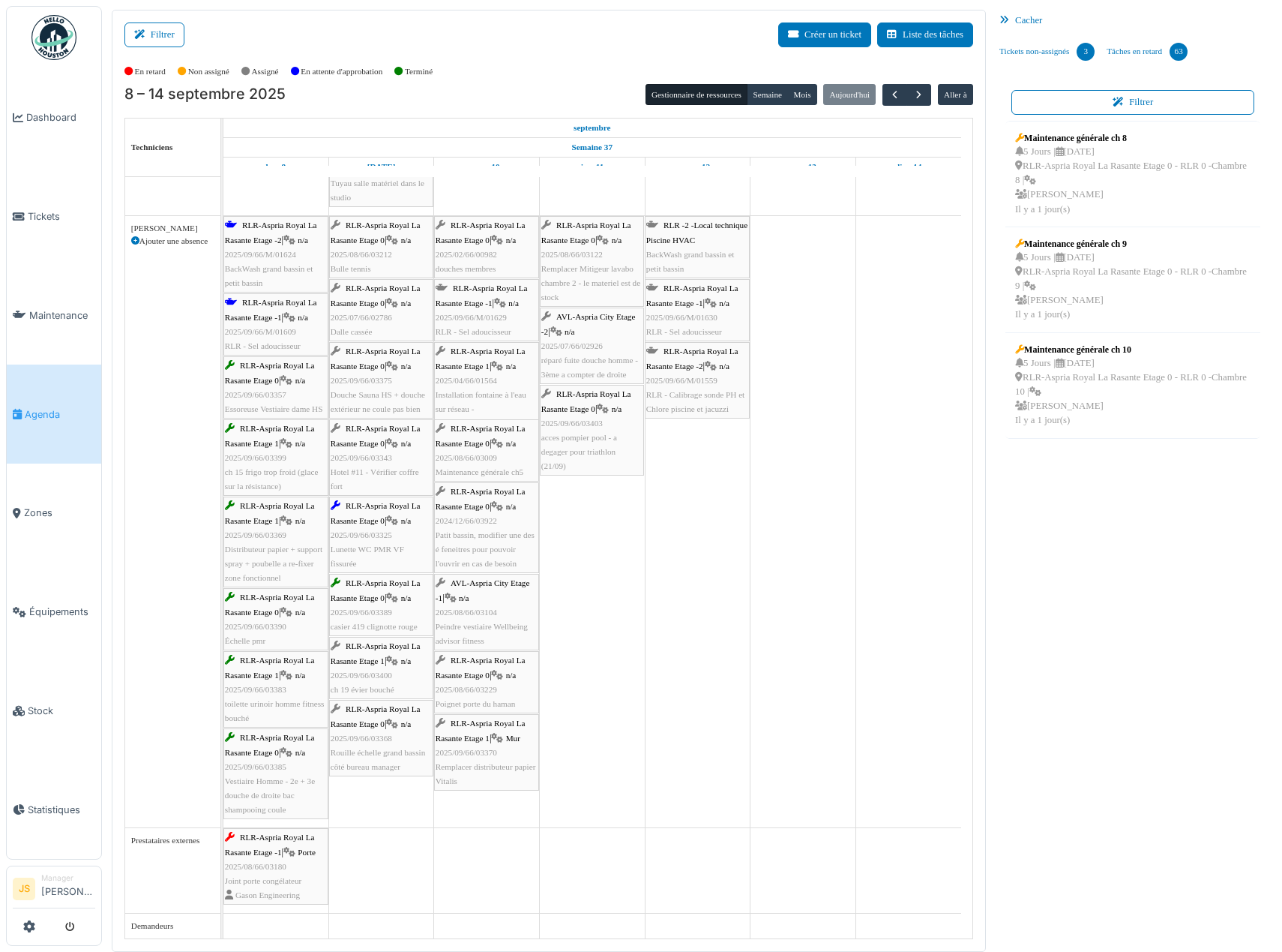
click at [498, 767] on span "Remplacer distributeur papier Vitalis" at bounding box center [486, 773] width 101 height 23
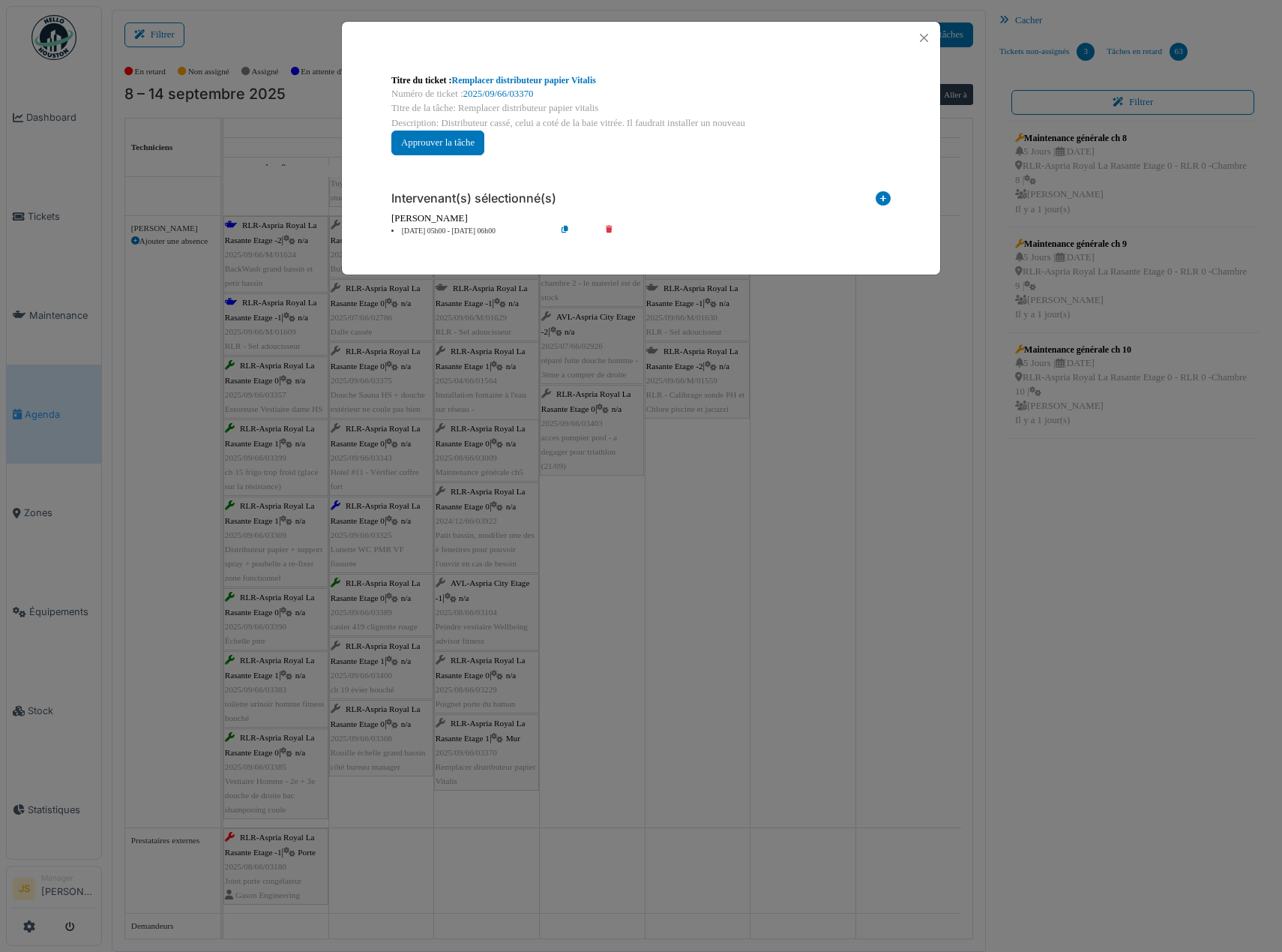
click at [609, 227] on icon at bounding box center [620, 231] width 43 height 11
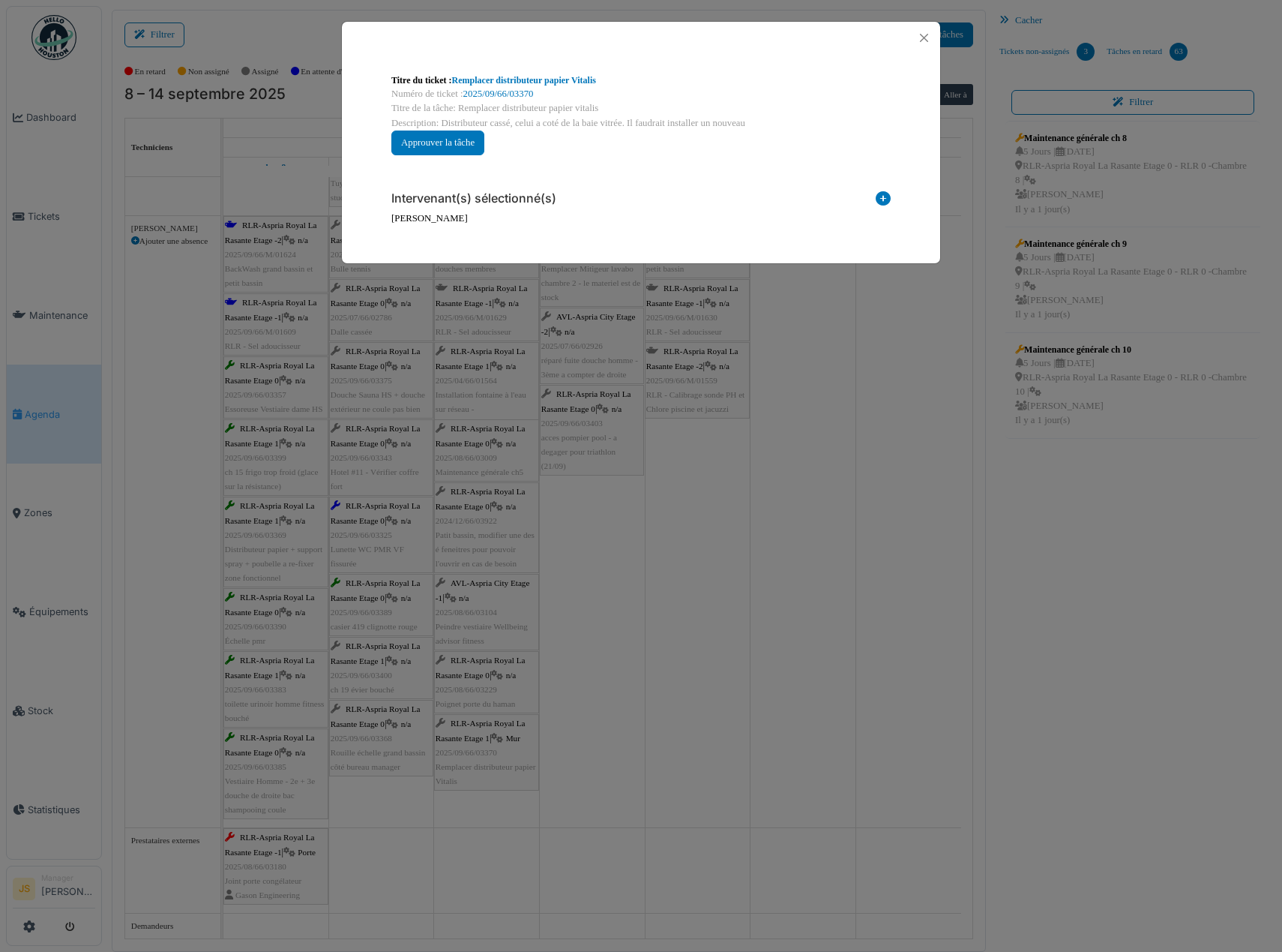
click at [880, 199] on icon at bounding box center [884, 202] width 15 height 21
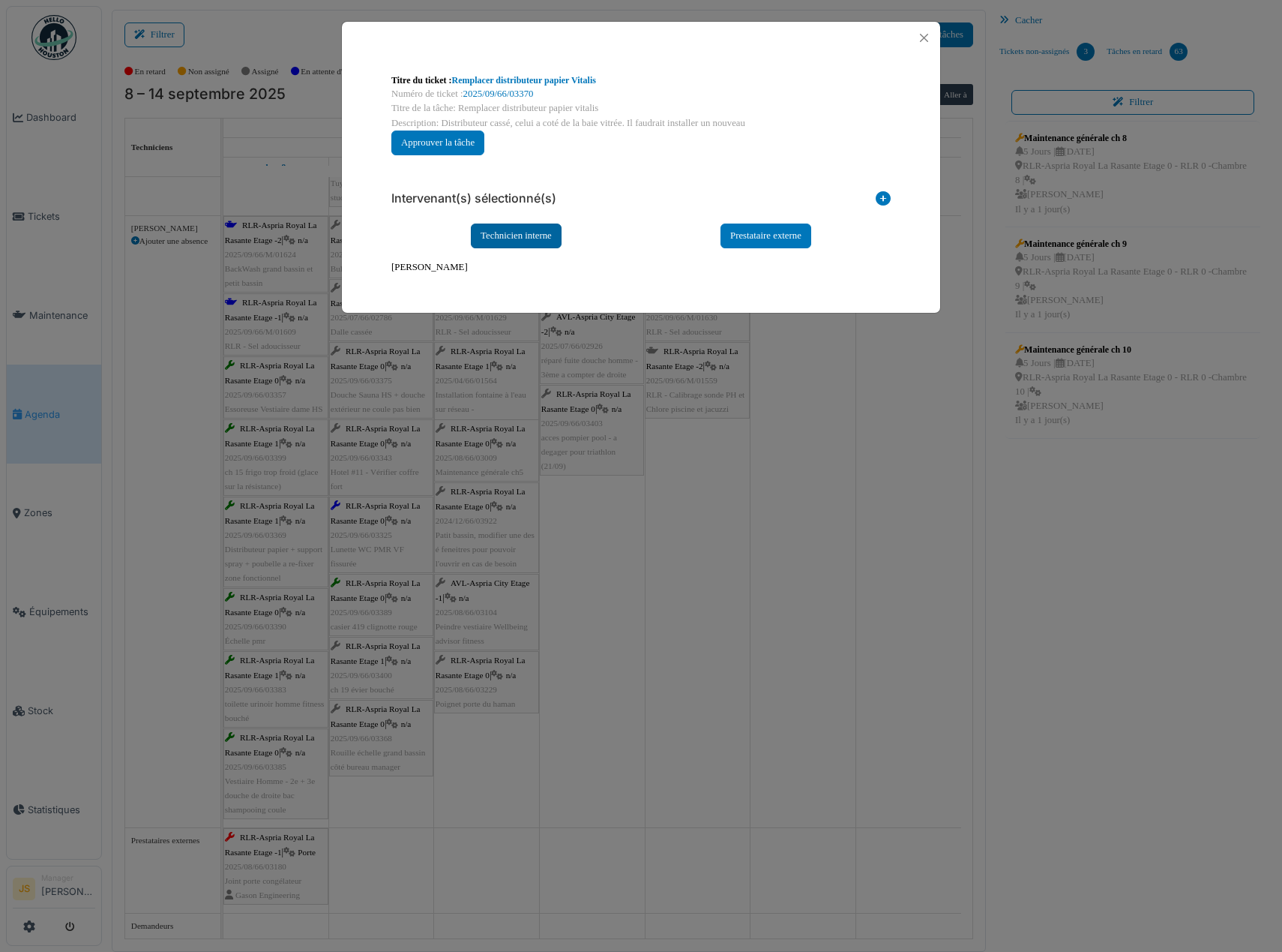
click at [544, 236] on div "Technicien interne" at bounding box center [516, 235] width 91 height 25
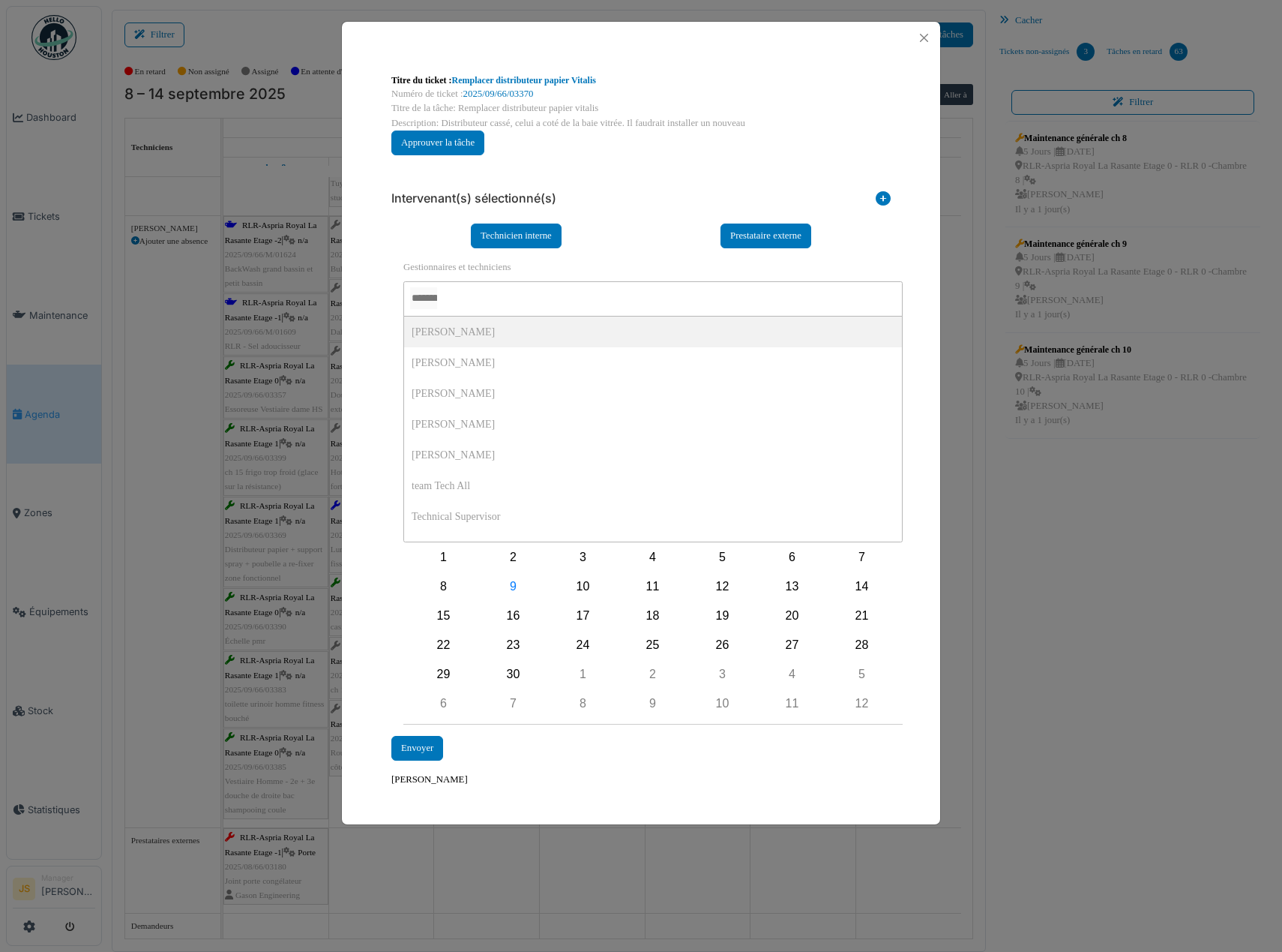
click at [438, 290] on input "AUCUN(E)" at bounding box center [424, 297] width 27 height 21
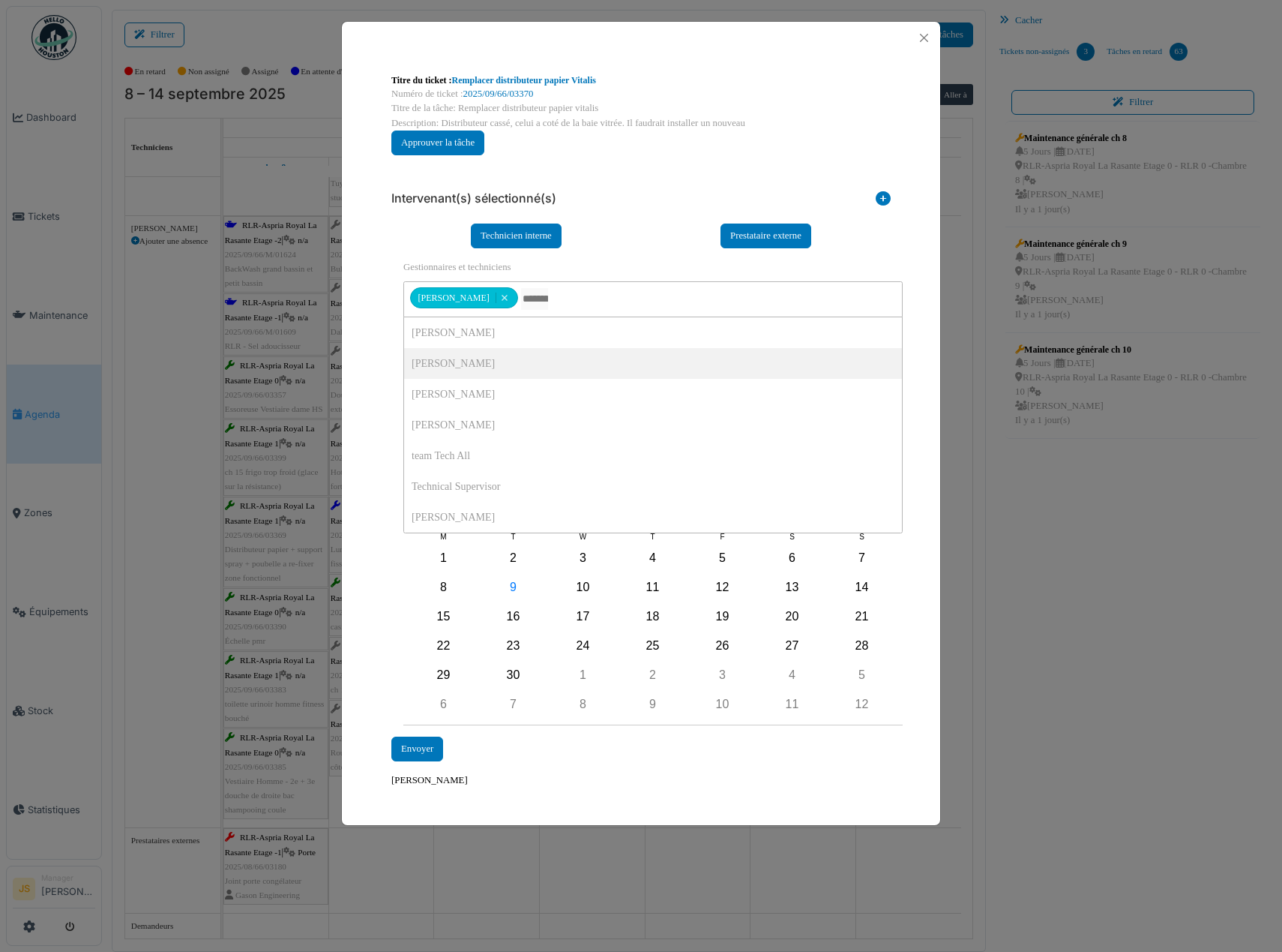
click at [385, 356] on div "**********" at bounding box center [641, 491] width 515 height 488
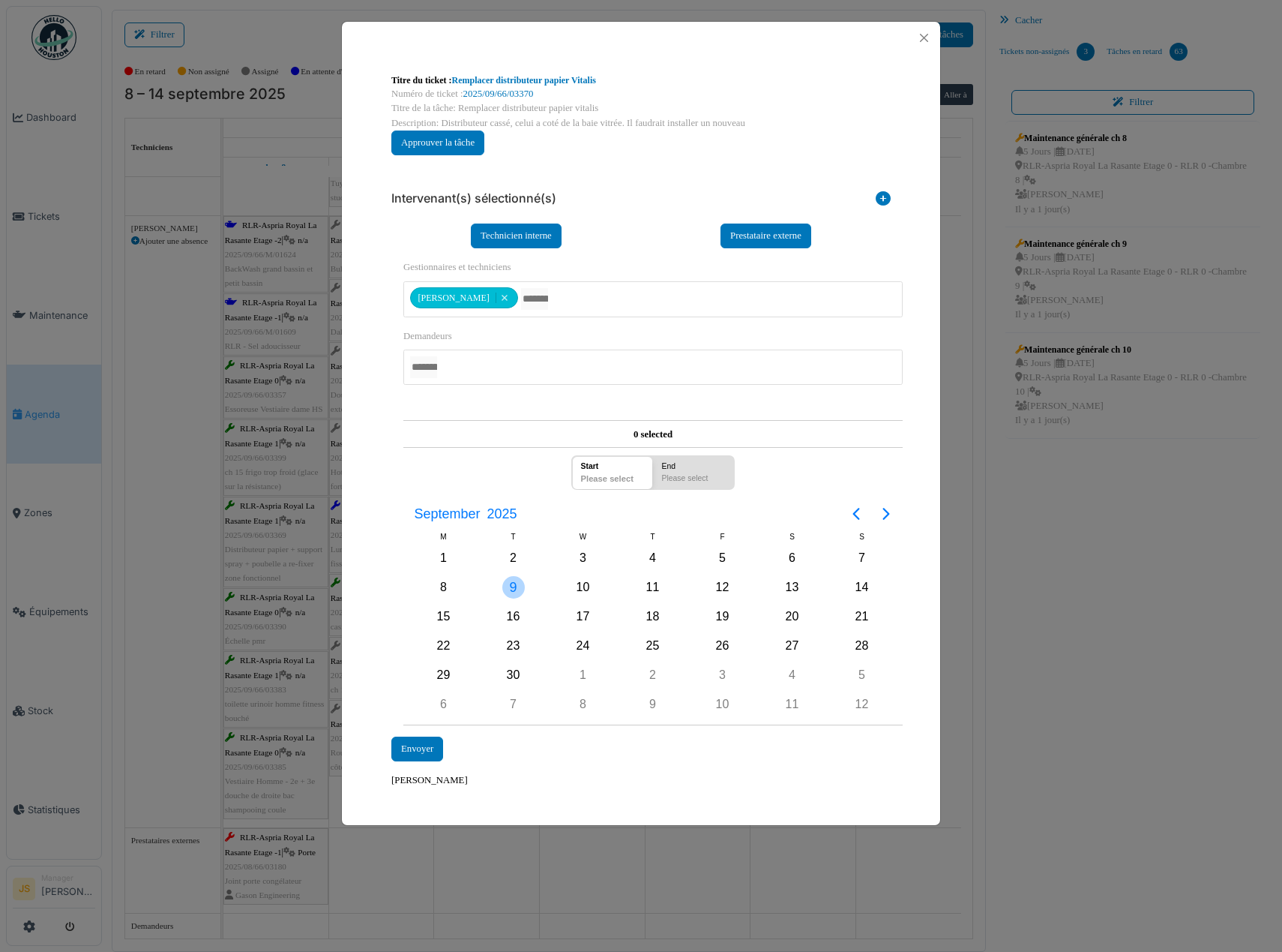
click at [511, 589] on div "9" at bounding box center [514, 587] width 22 height 22
click at [512, 589] on div "9" at bounding box center [514, 587] width 22 height 22
click at [414, 747] on div "Envoyer" at bounding box center [417, 749] width 52 height 25
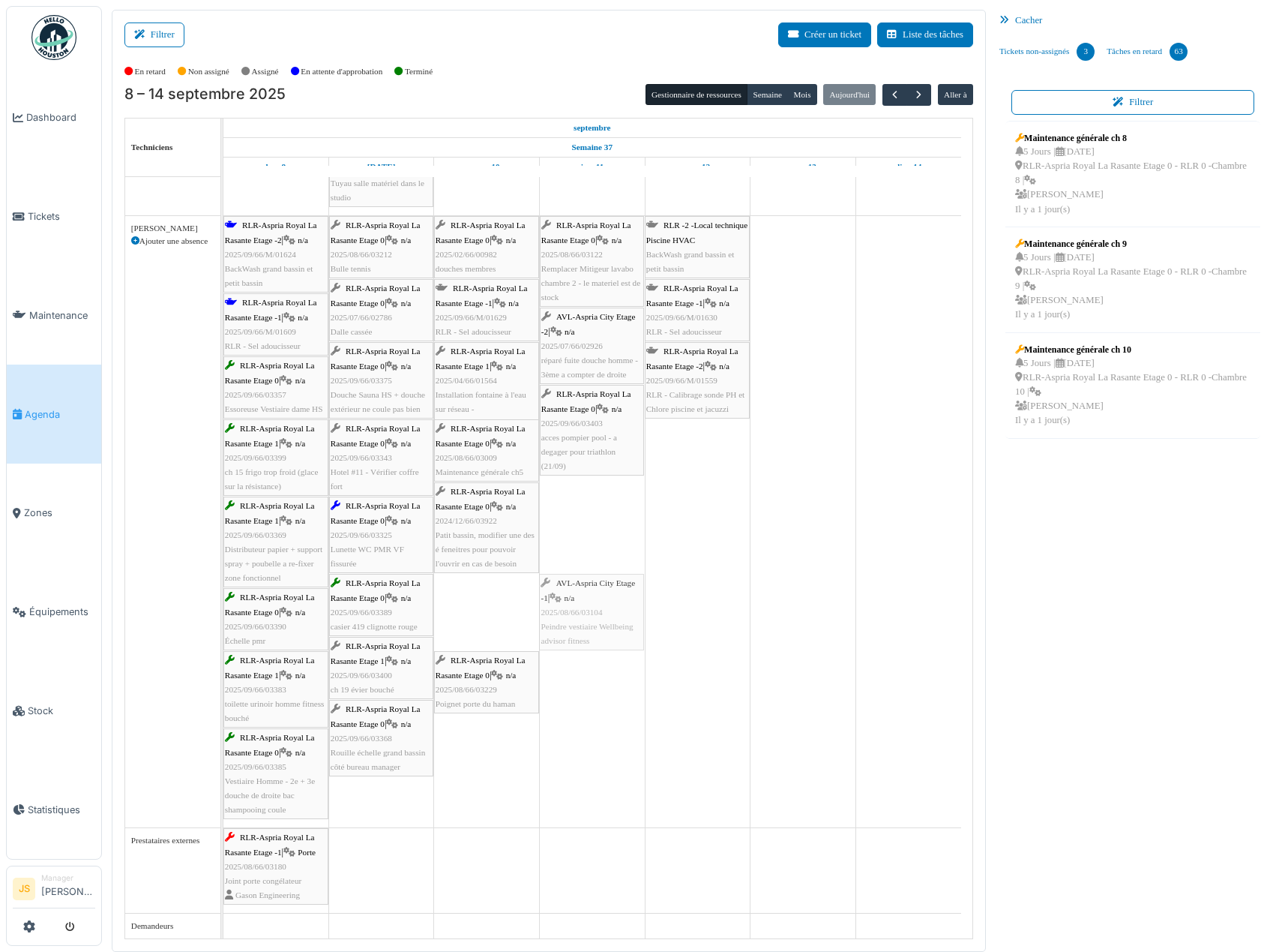
drag, startPoint x: 477, startPoint y: 620, endPoint x: 542, endPoint y: 620, distance: 65.0
click at [223, 618] on div "RLR-Aspria Royal La Rasante Etage -2 | n/a 2025/09/66/M/01624 BackWash grand ba…" at bounding box center [223, 521] width 0 height 611
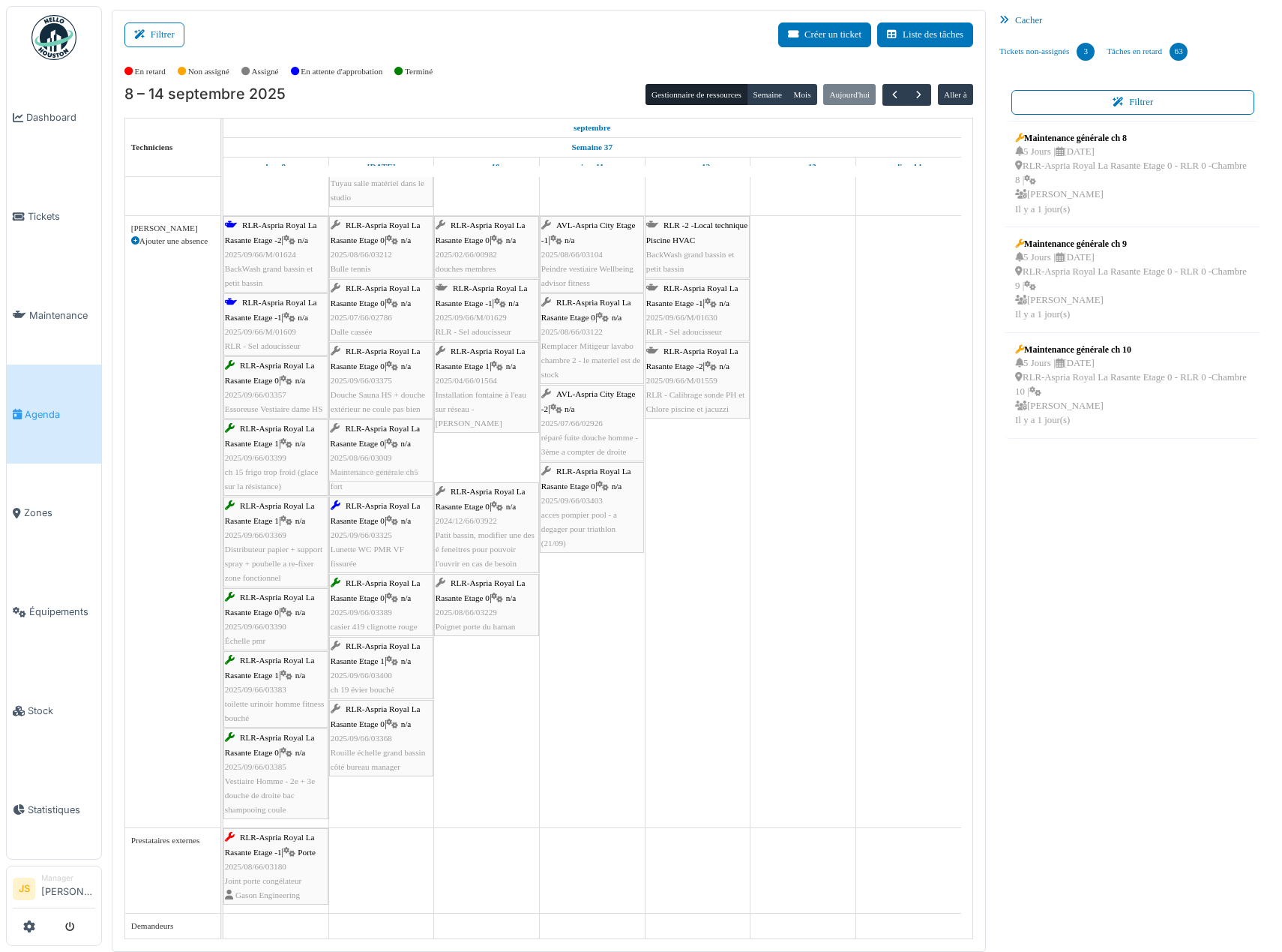
drag, startPoint x: 485, startPoint y: 461, endPoint x: 389, endPoint y: 461, distance: 96.0
click at [223, 461] on div "RLR-Aspria Royal La Rasante Etage -2 | n/a 2025/09/66/M/01624 BackWash grand ba…" at bounding box center [223, 521] width 0 height 611
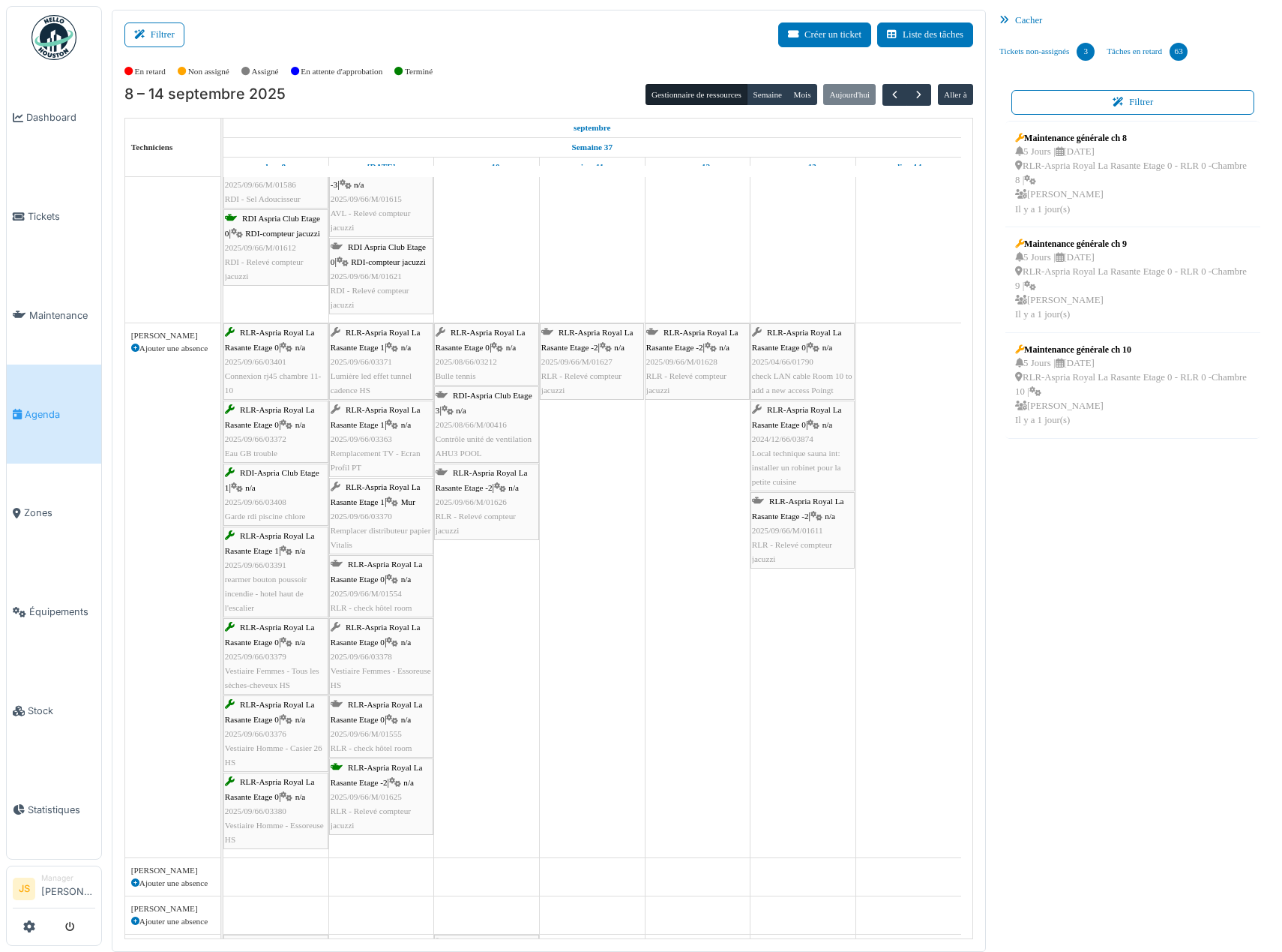
scroll to position [909, 0]
